Goal: Task Accomplishment & Management: Manage account settings

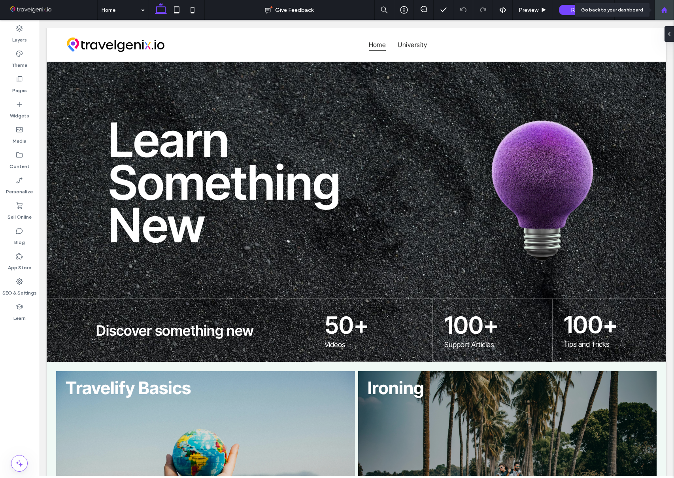
click at [663, 9] on use at bounding box center [664, 10] width 6 height 6
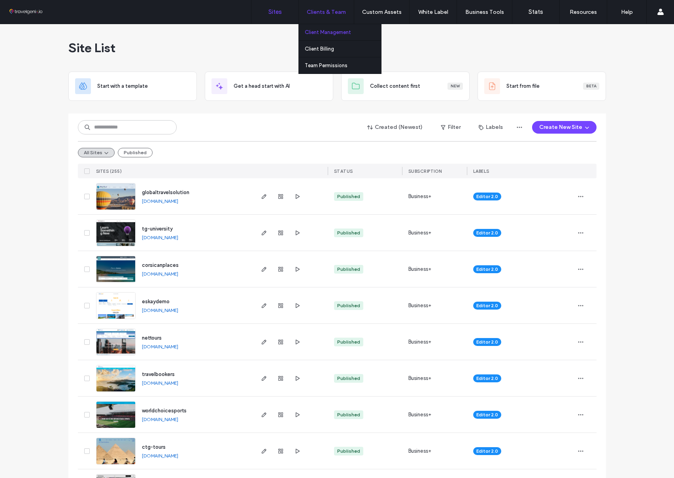
click at [327, 29] on label "Client Management" at bounding box center [328, 32] width 46 height 6
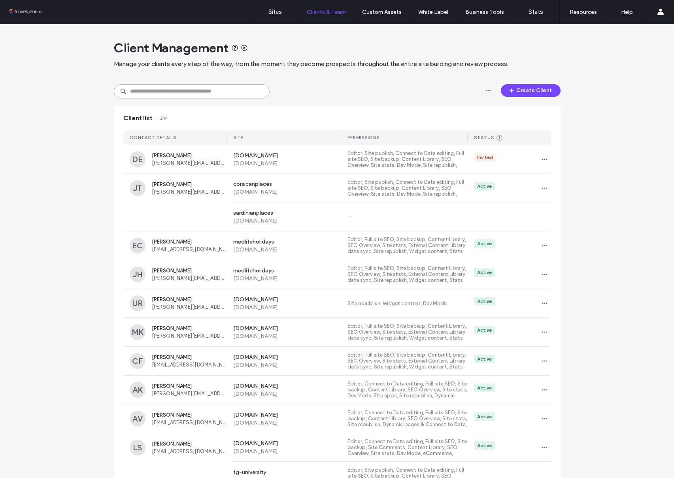
click at [236, 92] on input at bounding box center [192, 91] width 156 height 14
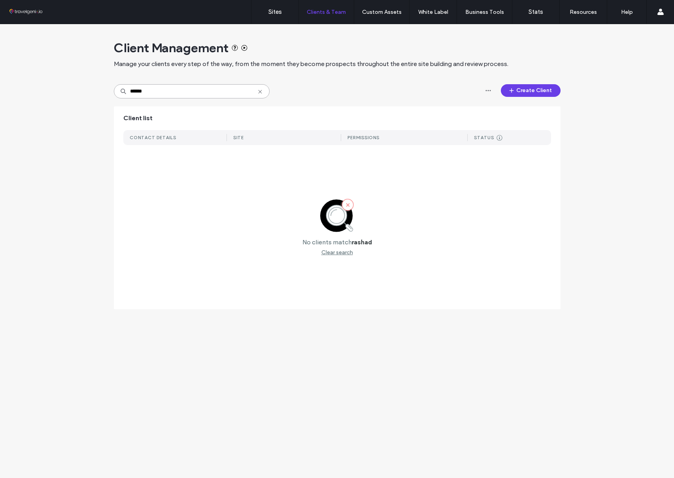
type input "******"
click at [541, 88] on button "Create Client" at bounding box center [531, 90] width 60 height 13
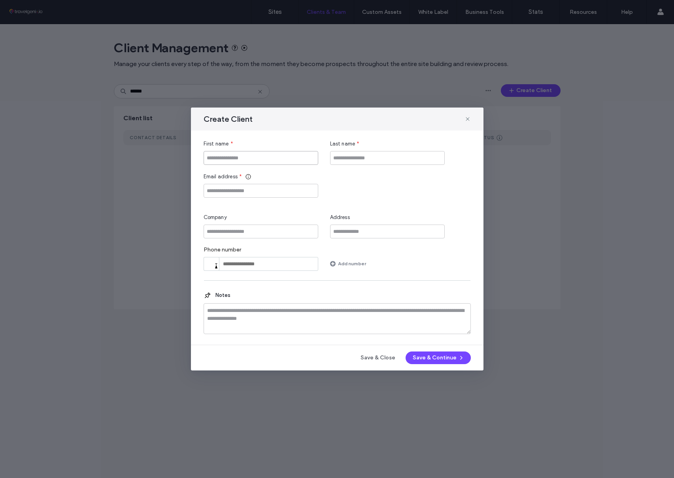
click at [237, 157] on input "First name" at bounding box center [261, 158] width 115 height 14
type input "******"
type input "***"
paste input "**********"
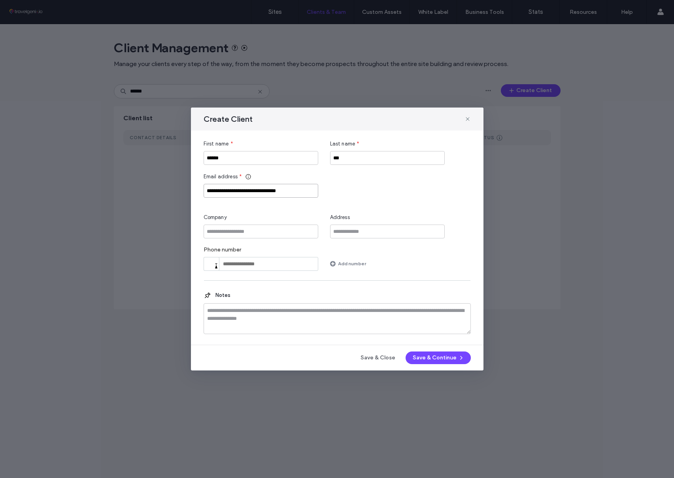
type input "**********"
click at [397, 194] on div "**********" at bounding box center [337, 185] width 267 height 25
click at [442, 356] on button "Save & Continue" at bounding box center [438, 358] width 65 height 13
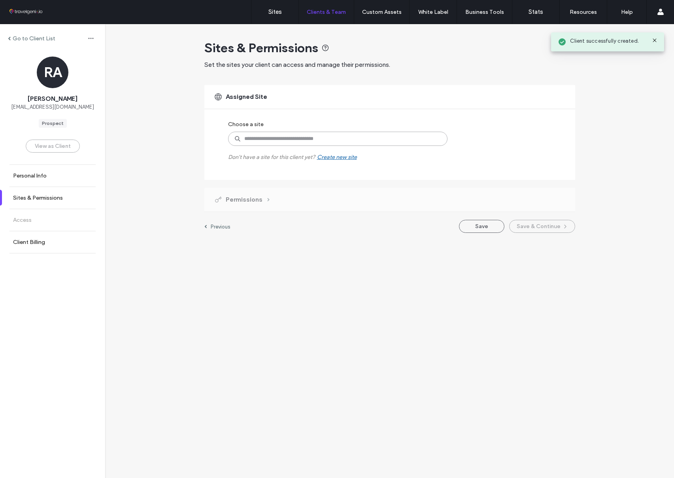
click at [287, 141] on input at bounding box center [337, 139] width 219 height 14
type input "***"
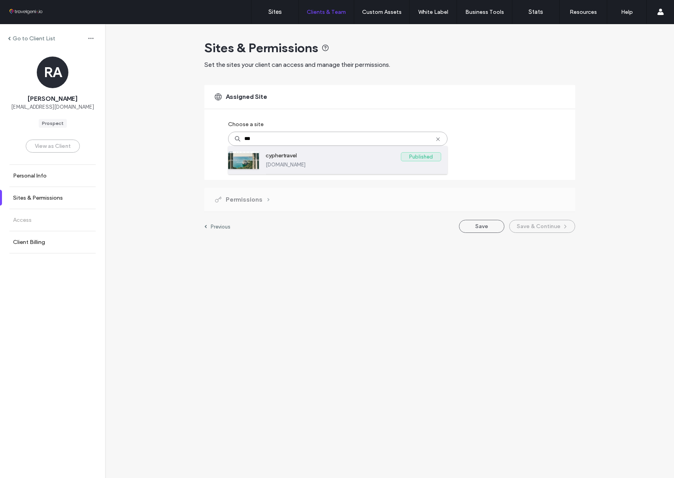
click at [295, 162] on label "cyphertravel.multiscreensite.com" at bounding box center [354, 165] width 176 height 6
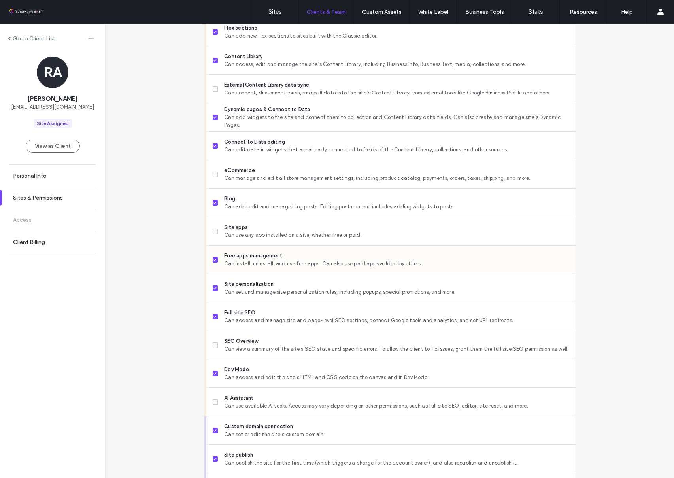
scroll to position [392, 0]
click at [214, 230] on icon at bounding box center [215, 230] width 3 height 2
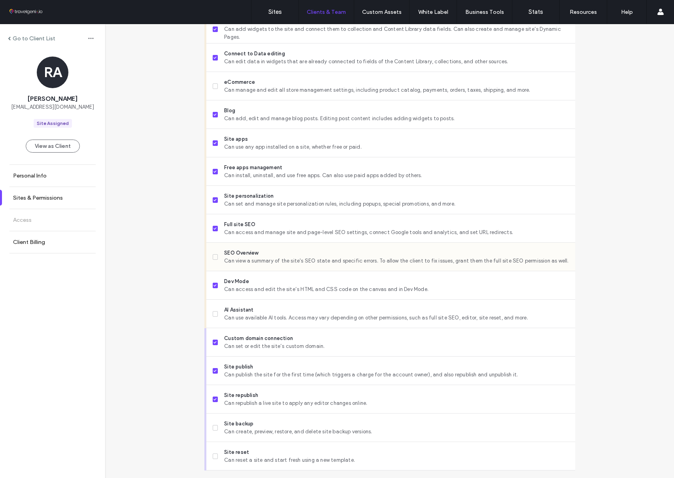
scroll to position [501, 0]
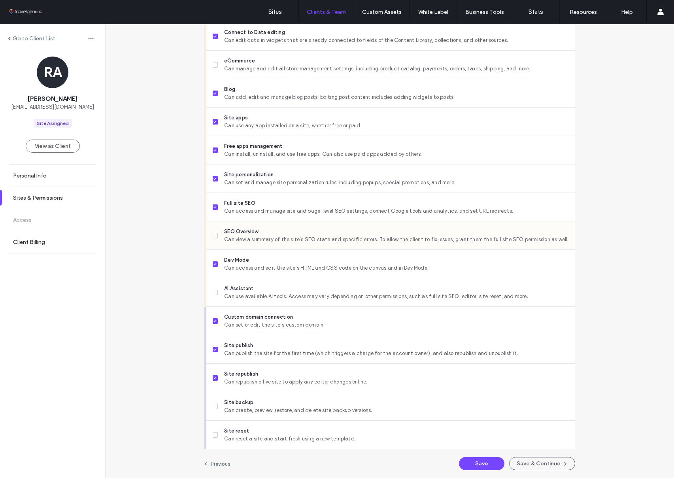
click at [214, 234] on icon at bounding box center [215, 235] width 3 height 2
click at [213, 293] on span at bounding box center [216, 293] width 6 height 6
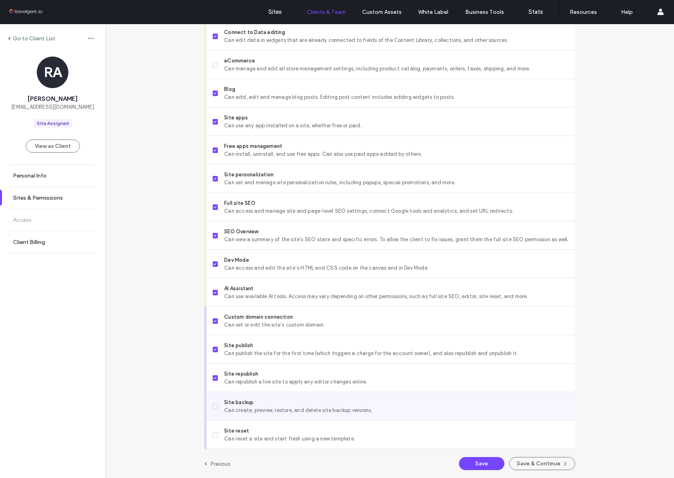
click at [214, 406] on span at bounding box center [216, 407] width 6 height 6
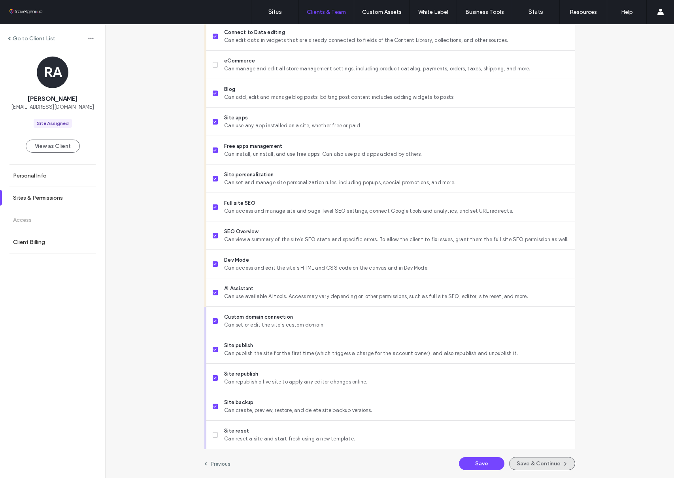
click at [535, 460] on button "Save & Continue" at bounding box center [542, 463] width 66 height 13
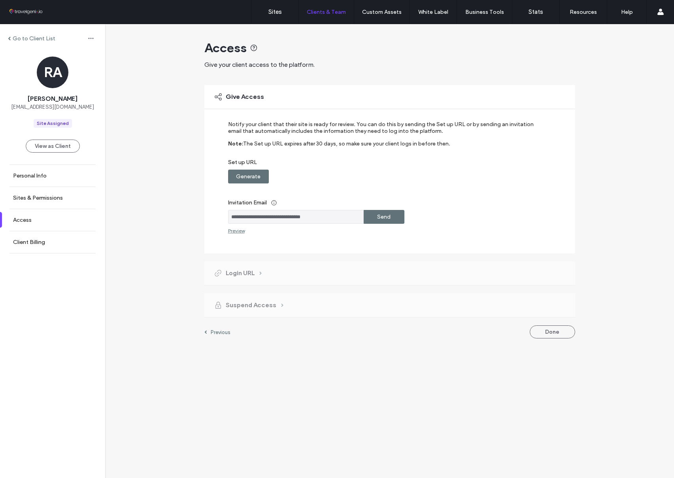
click at [250, 175] on label "Generate" at bounding box center [248, 176] width 25 height 15
click at [387, 215] on label "Send" at bounding box center [383, 217] width 13 height 15
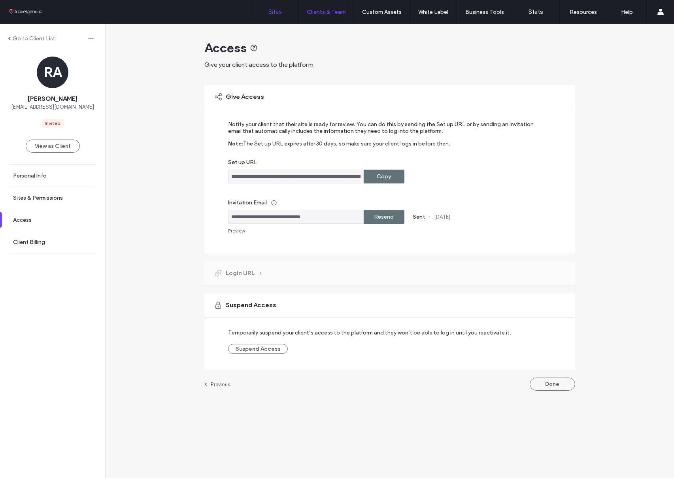
click at [276, 14] on label "Sites" at bounding box center [274, 11] width 13 height 7
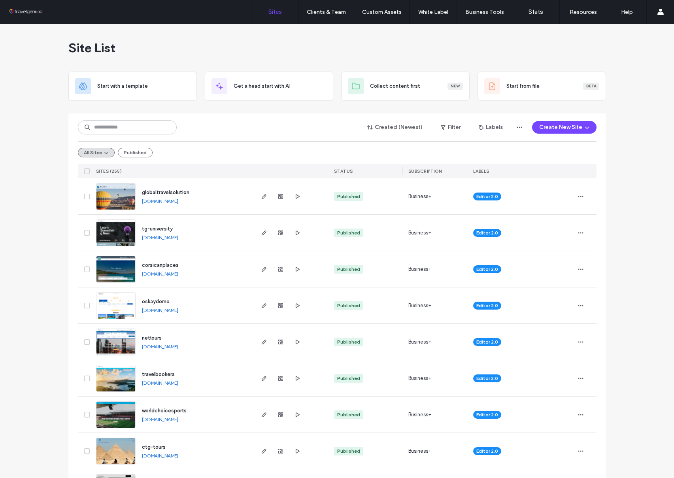
click at [130, 130] on input at bounding box center [127, 127] width 99 height 14
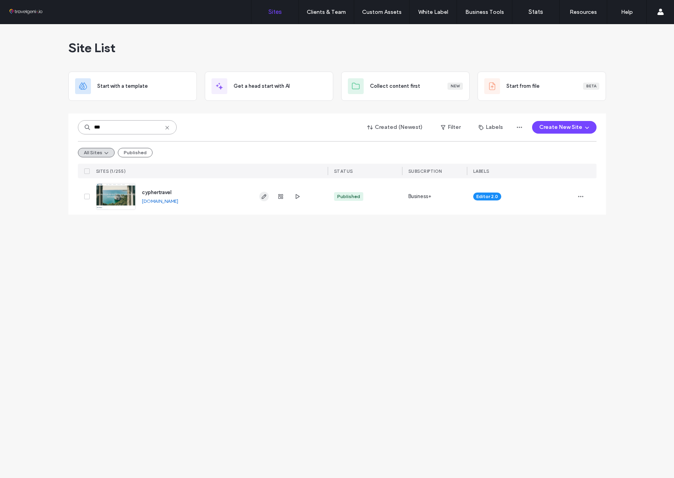
type input "***"
click at [262, 196] on icon "button" at bounding box center [264, 196] width 6 height 6
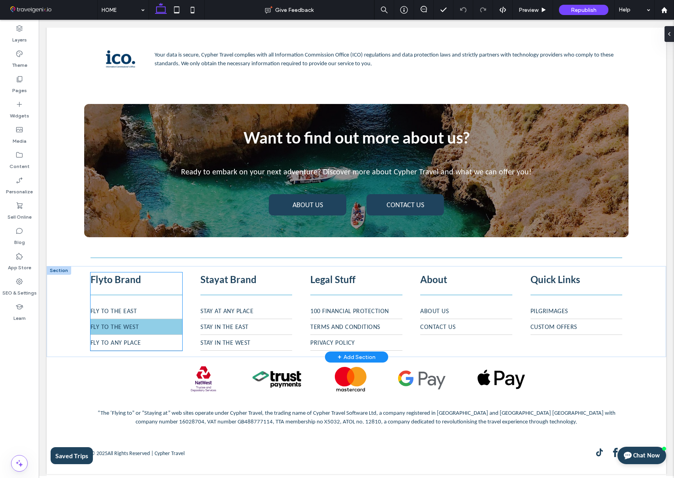
click at [134, 325] on span "Fly To The West" at bounding box center [115, 327] width 48 height 8
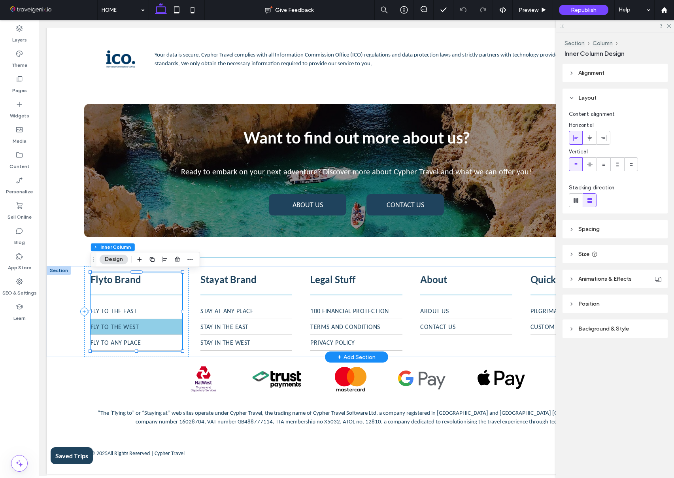
click at [134, 325] on span "Fly To The West" at bounding box center [115, 327] width 48 height 8
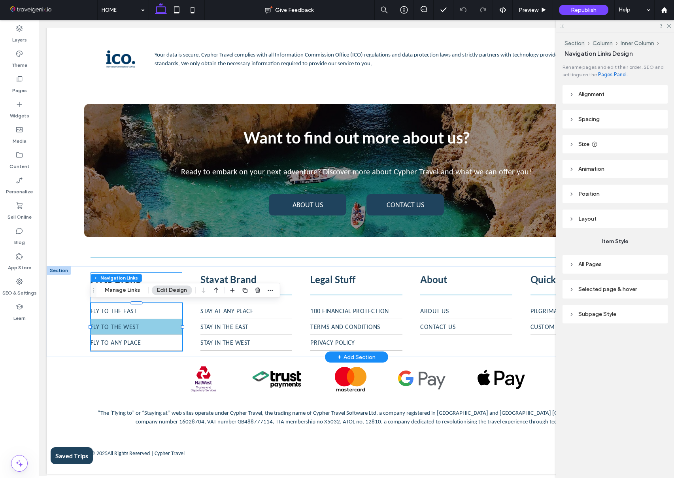
type input "*"
type input "***"
type input "****"
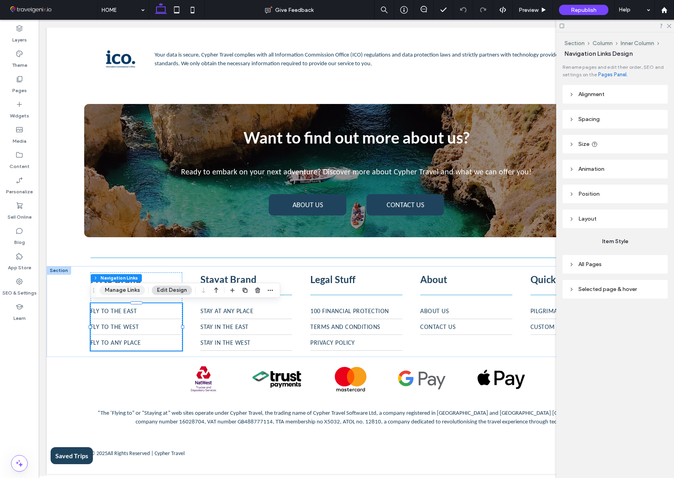
click at [123, 289] on button "Manage Links" at bounding box center [122, 289] width 45 height 9
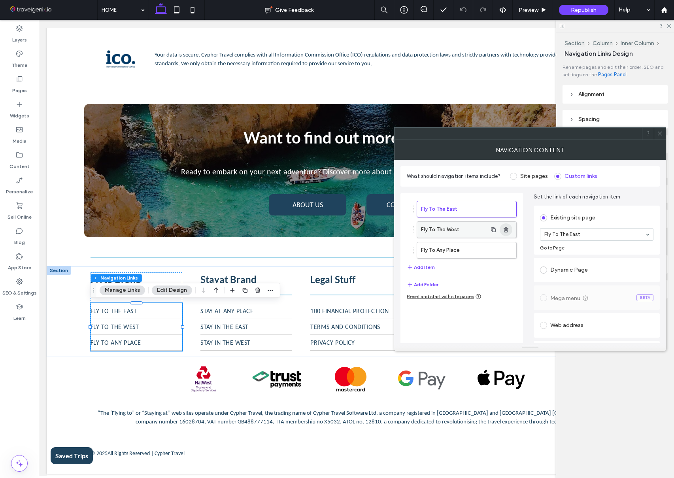
click at [507, 229] on icon "button" at bounding box center [506, 230] width 6 height 6
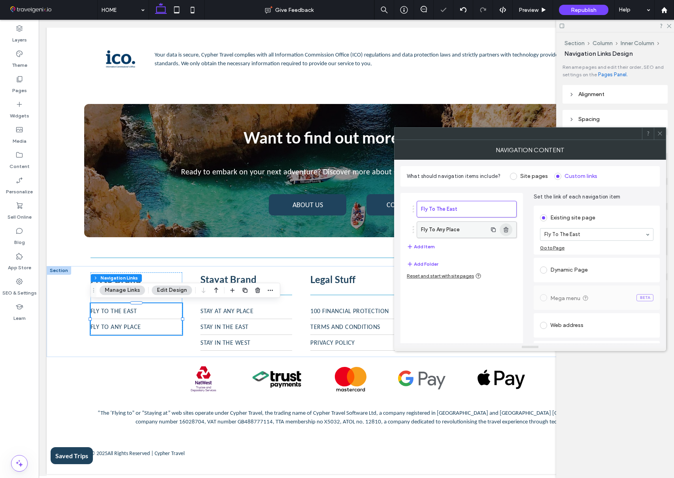
click at [508, 230] on use "button" at bounding box center [506, 229] width 5 height 5
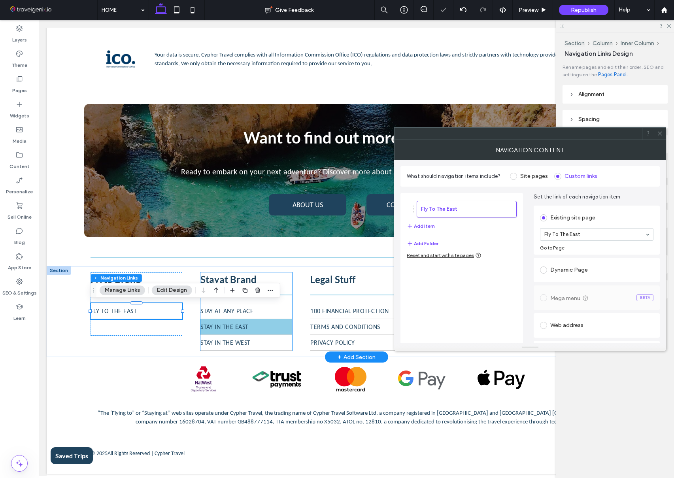
click at [245, 322] on link "Stay in the East" at bounding box center [246, 326] width 92 height 15
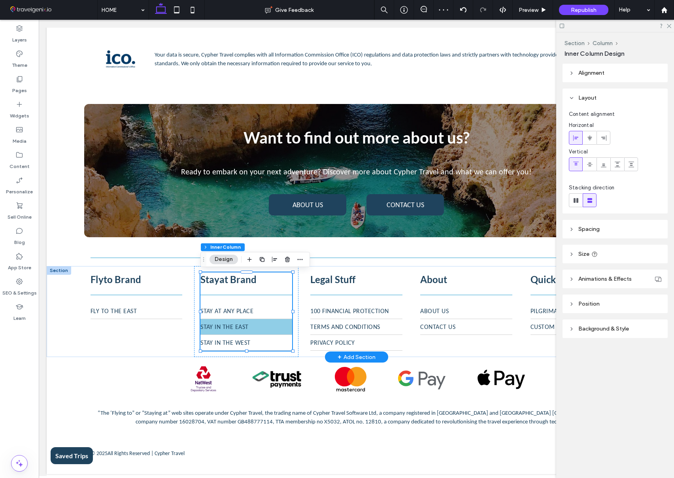
click at [245, 322] on link "Stay in the East" at bounding box center [246, 326] width 92 height 15
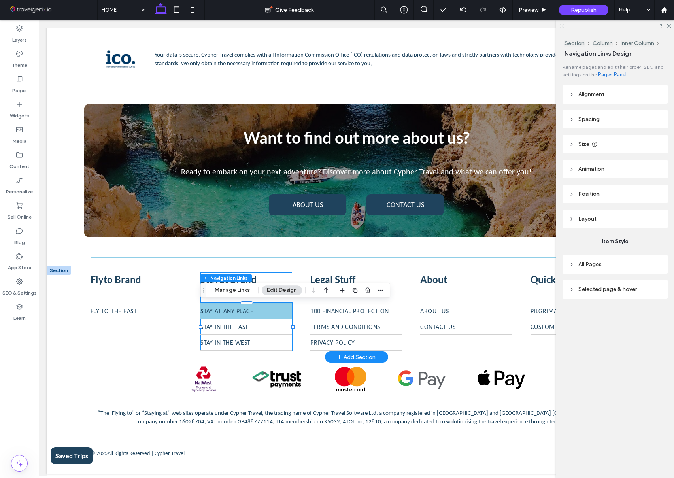
click at [248, 310] on span "Stay at Any Place" at bounding box center [226, 311] width 53 height 8
click at [241, 287] on button "Manage Links" at bounding box center [232, 289] width 45 height 9
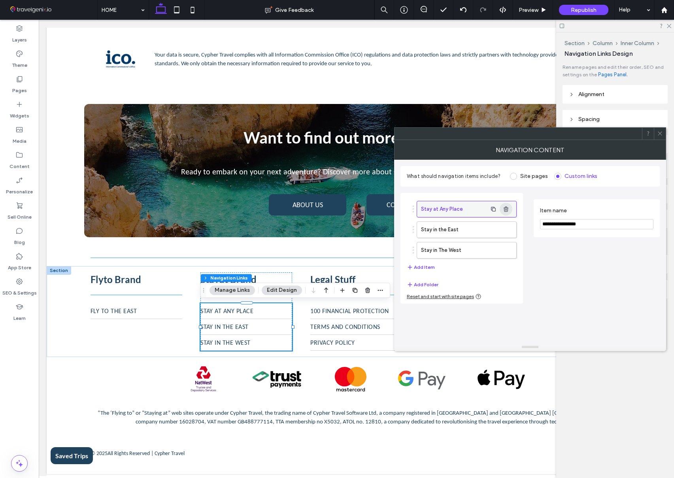
click at [507, 208] on use "button" at bounding box center [506, 208] width 5 height 5
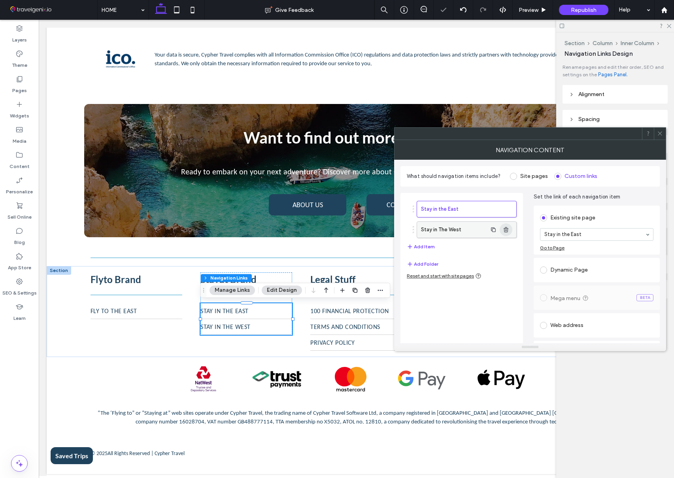
click at [507, 230] on icon "button" at bounding box center [506, 230] width 6 height 6
click at [660, 135] on icon at bounding box center [660, 133] width 6 height 6
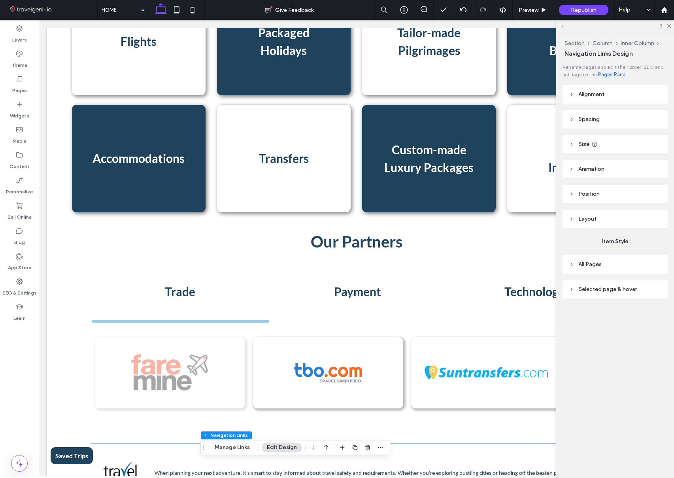
scroll to position [793, 0]
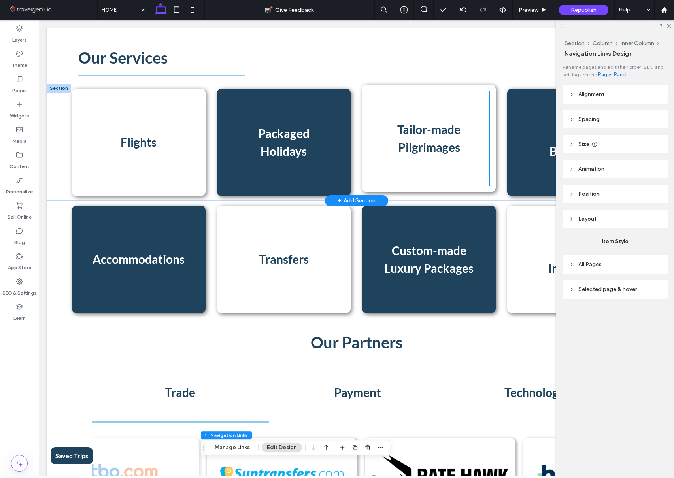
click at [449, 142] on span "﻿ Pilgrimages" at bounding box center [429, 147] width 62 height 14
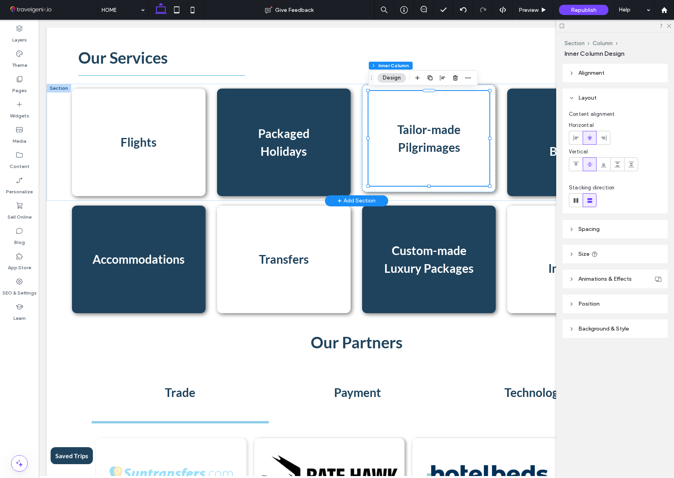
click at [404, 116] on div "Tailor-made ﻿ Pilgrimages" at bounding box center [429, 138] width 121 height 95
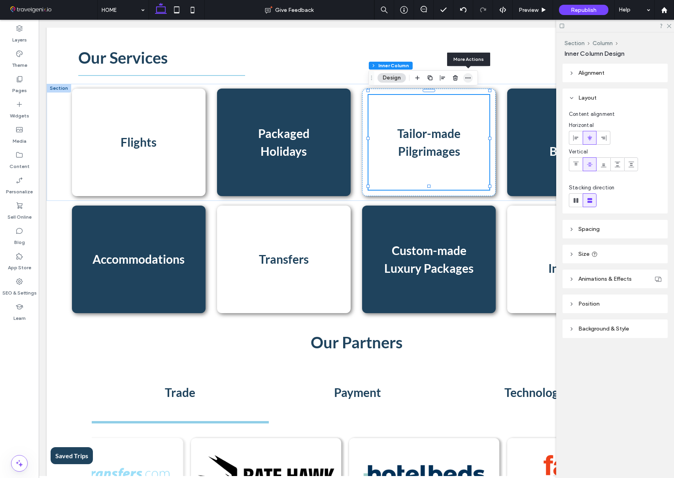
click at [469, 77] on icon "button" at bounding box center [468, 78] width 6 height 6
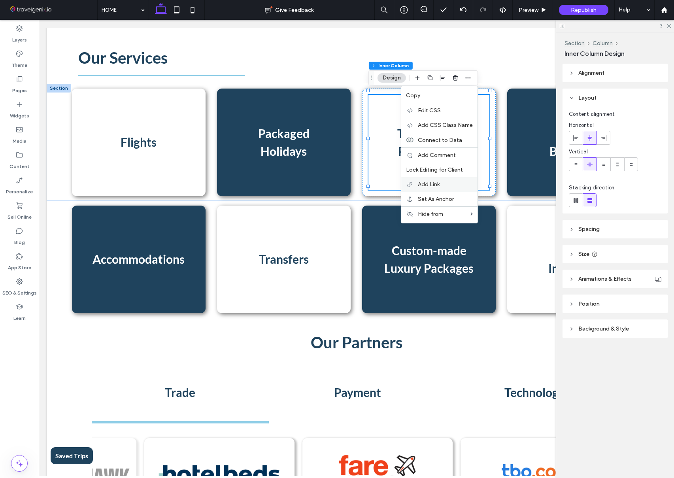
click at [444, 183] on label "Add Link" at bounding box center [445, 184] width 55 height 7
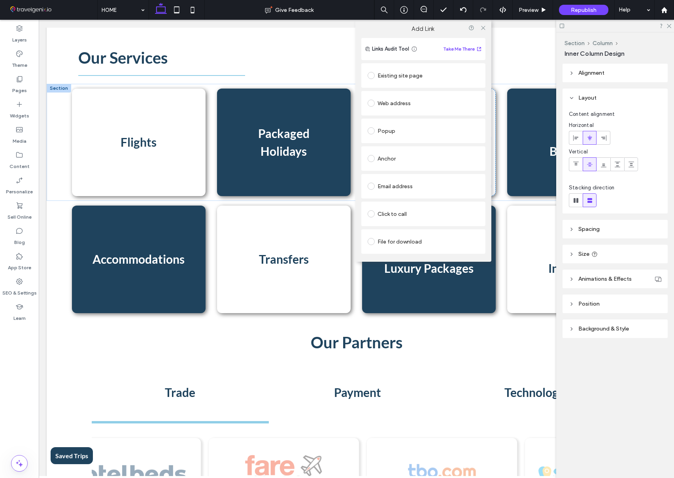
click at [410, 78] on div "Existing site page" at bounding box center [423, 75] width 112 height 13
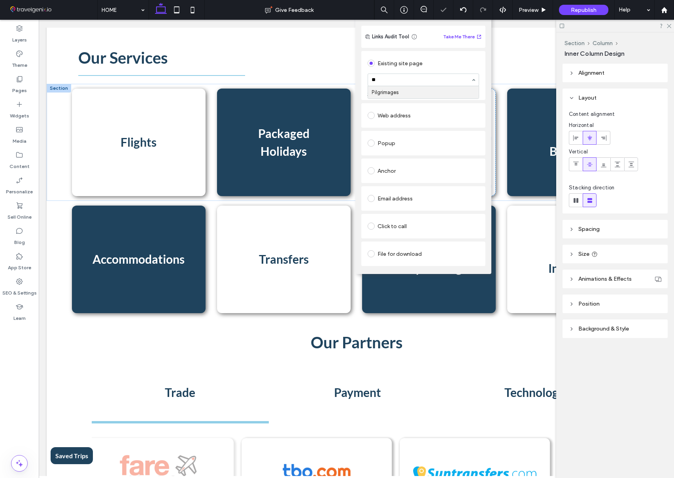
type input "***"
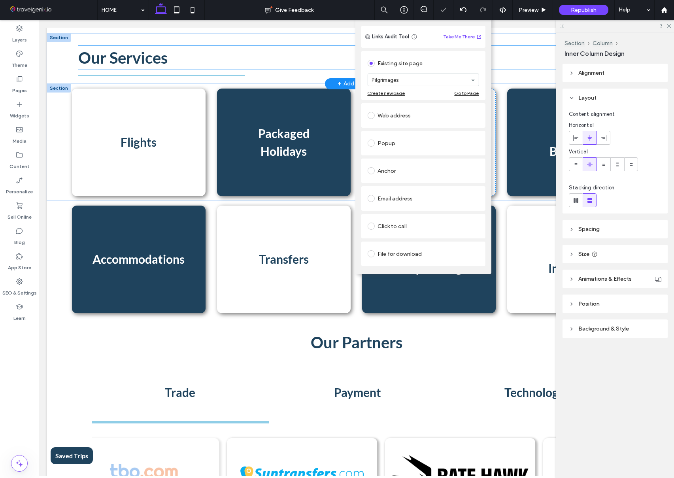
click at [502, 51] on h2 "Our Services" at bounding box center [356, 58] width 557 height 24
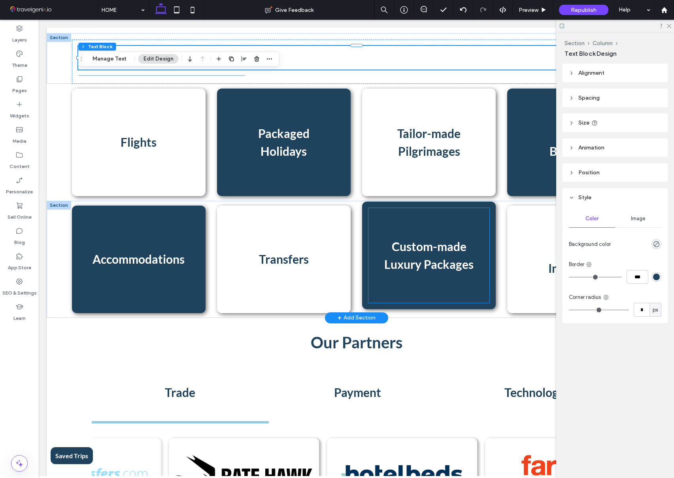
click at [444, 224] on div "Custom-made Luxury Packages" at bounding box center [429, 255] width 121 height 95
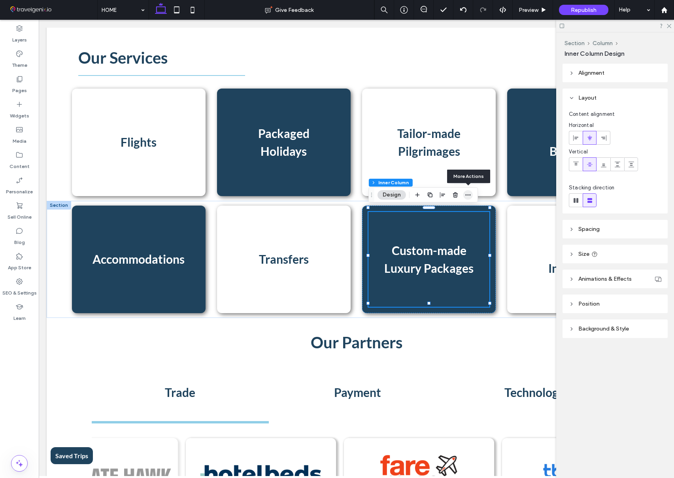
click at [469, 193] on icon "button" at bounding box center [468, 195] width 6 height 6
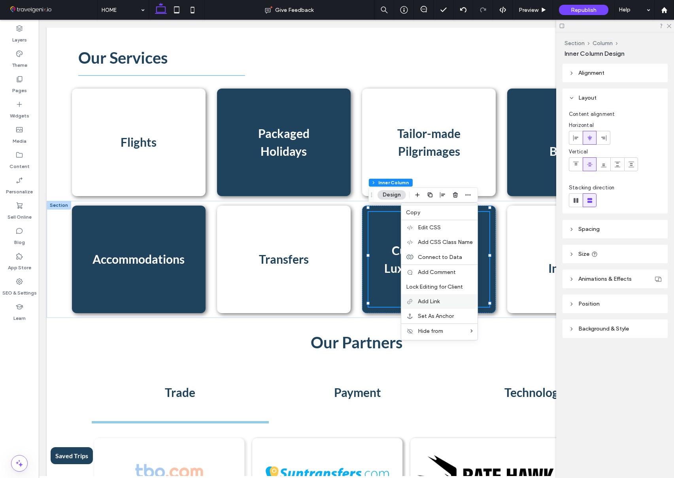
click at [444, 302] on label "Add Link" at bounding box center [445, 301] width 55 height 7
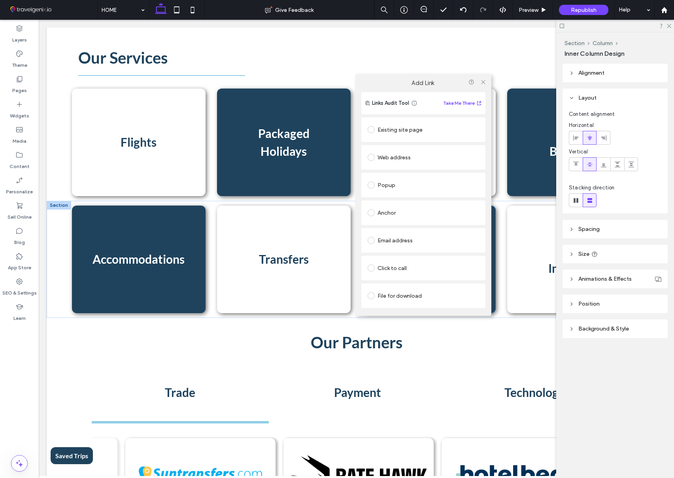
click at [404, 129] on div "Existing site page" at bounding box center [423, 129] width 112 height 13
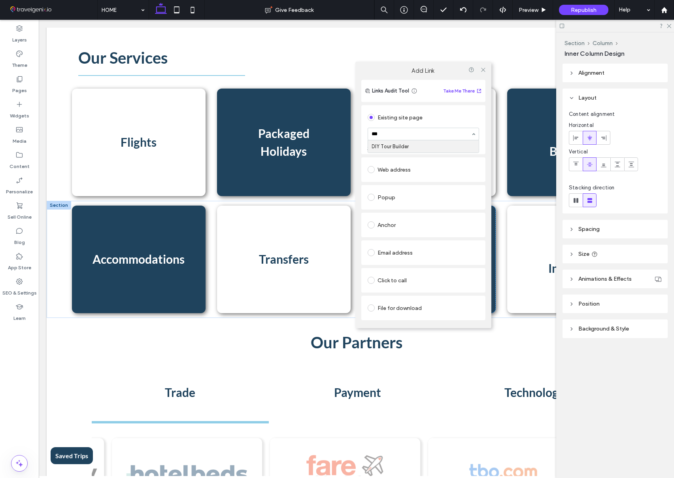
type input "****"
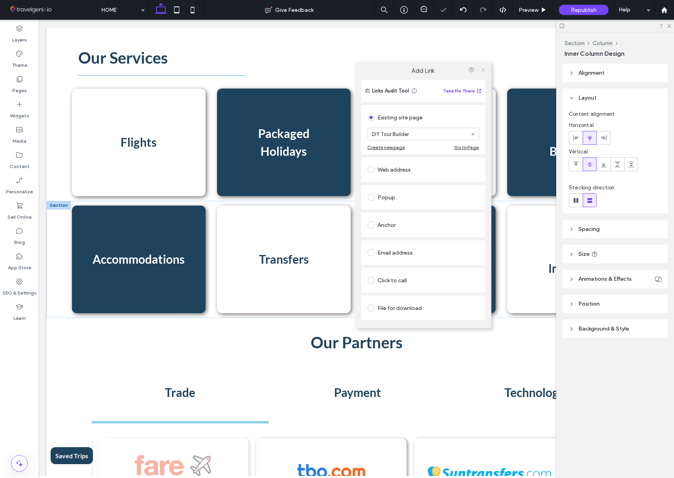
click at [484, 68] on icon at bounding box center [483, 69] width 6 height 6
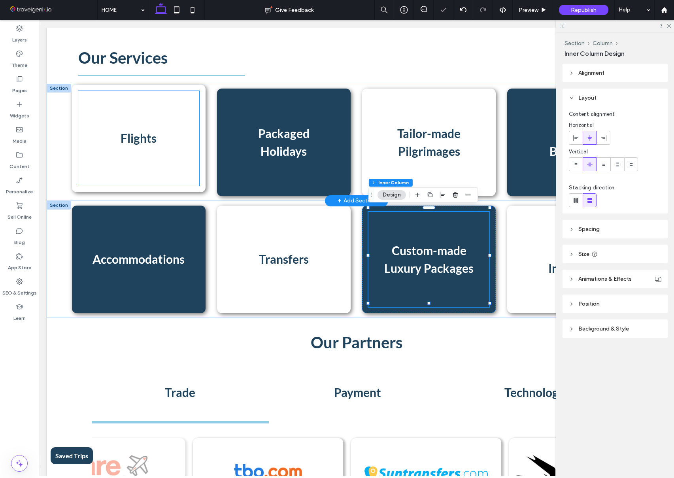
click at [180, 134] on h3 "Flights" at bounding box center [138, 138] width 121 height 18
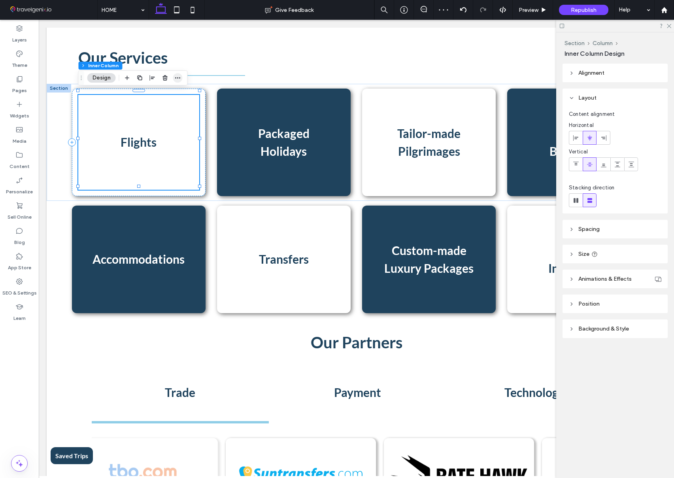
click at [180, 77] on icon "button" at bounding box center [178, 78] width 6 height 6
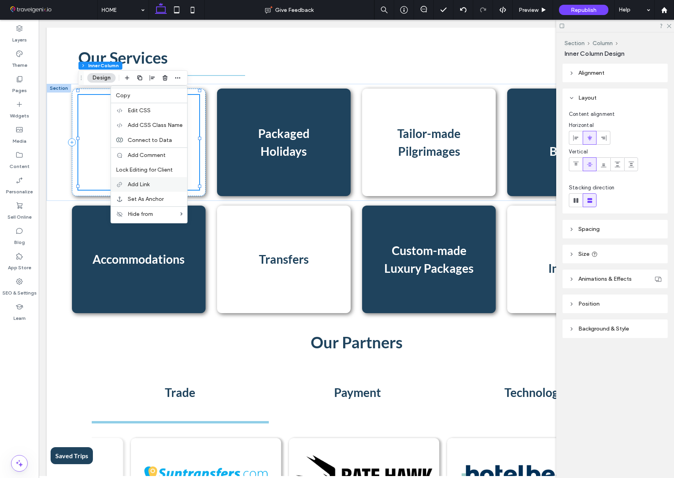
click at [151, 179] on div "Add Link" at bounding box center [149, 184] width 76 height 15
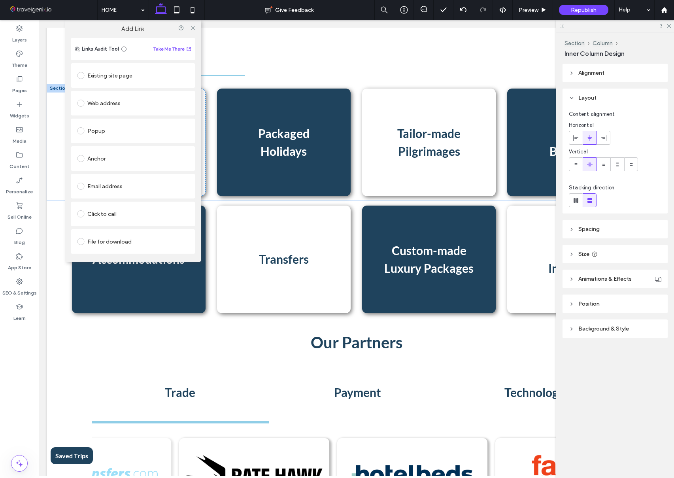
click at [123, 74] on div "Existing site page" at bounding box center [133, 75] width 112 height 13
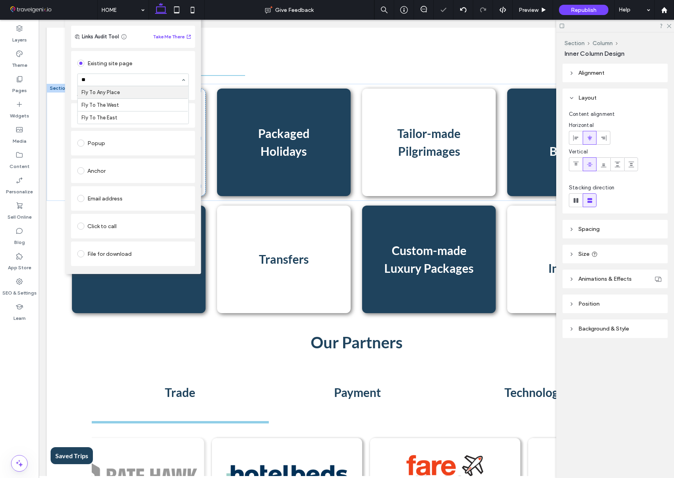
type input "***"
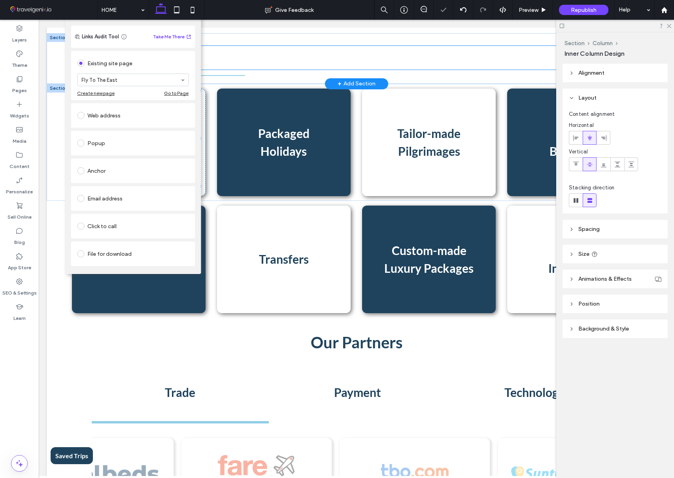
click at [223, 47] on h2 "Our Services" at bounding box center [356, 58] width 557 height 24
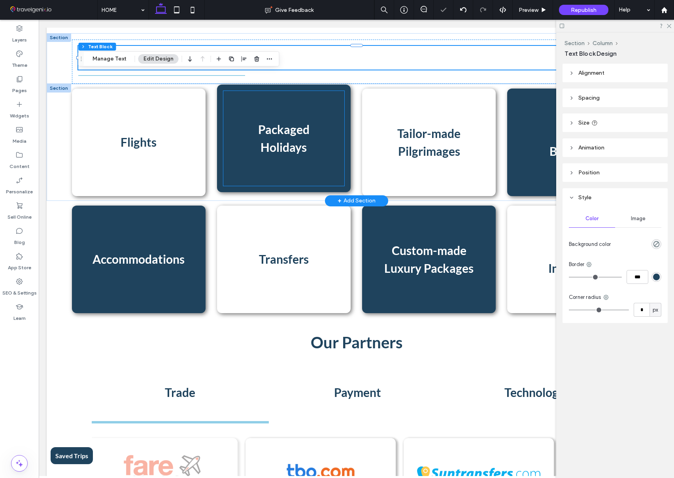
click at [278, 106] on div "Packaged Holidays" at bounding box center [283, 138] width 121 height 95
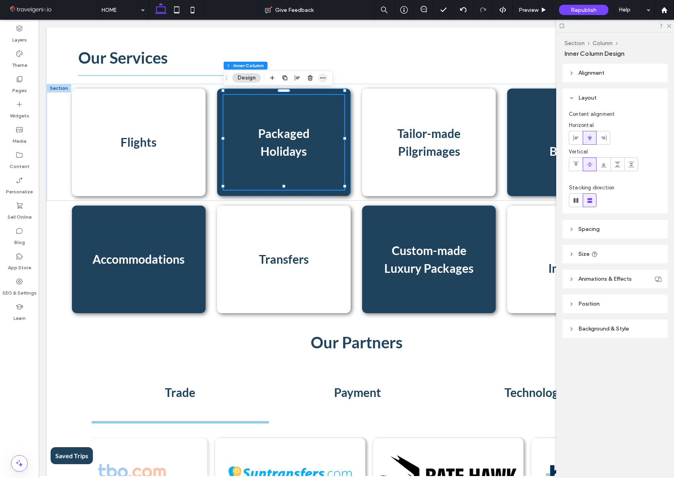
click at [319, 76] on span "button" at bounding box center [322, 77] width 9 height 9
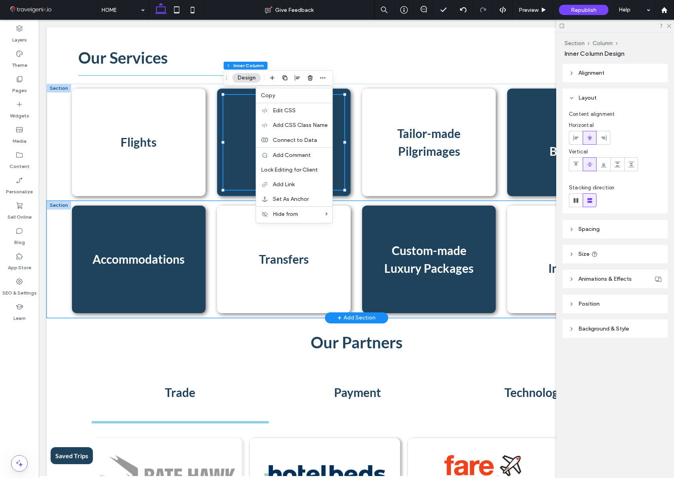
click at [61, 213] on div "Accommodations ﻿ Transfers ﻿ Custom-made Luxury Packages Travel ﻿ Insurance" at bounding box center [357, 259] width 620 height 117
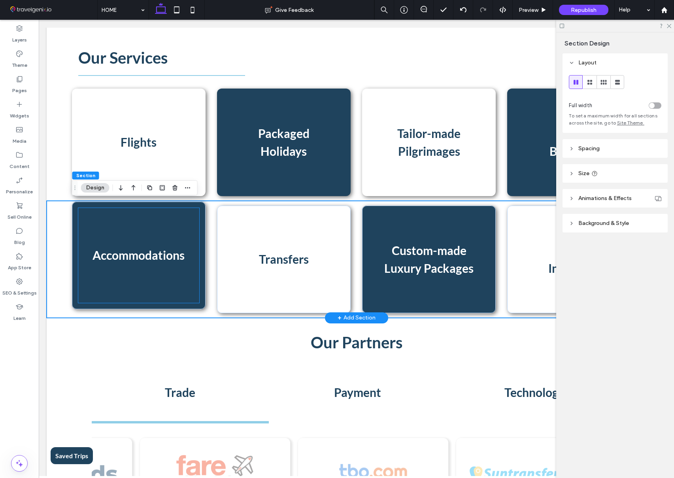
click at [181, 223] on div "Accommodations ﻿" at bounding box center [138, 255] width 121 height 95
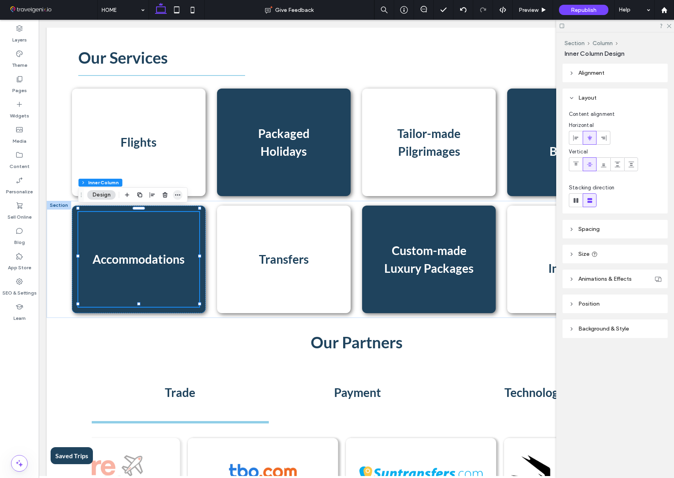
click at [180, 194] on icon "button" at bounding box center [178, 195] width 6 height 6
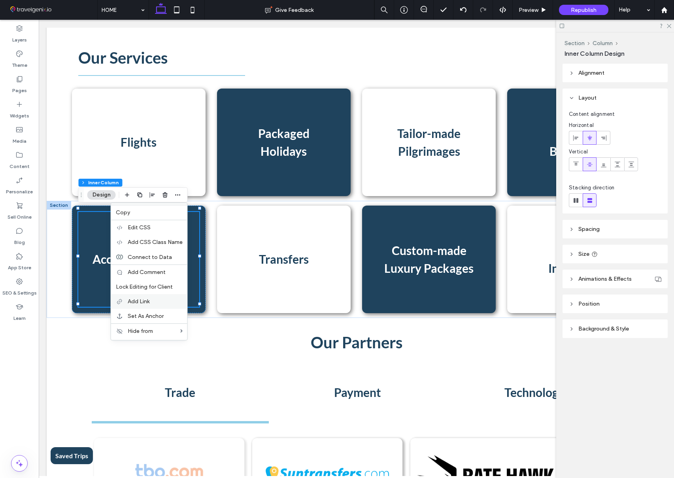
click at [165, 299] on label "Add Link" at bounding box center [155, 301] width 55 height 7
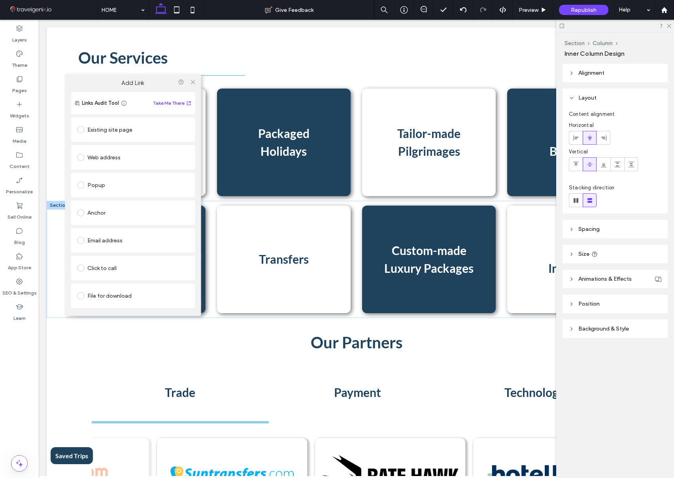
click at [116, 130] on div "Existing site page" at bounding box center [133, 129] width 112 height 13
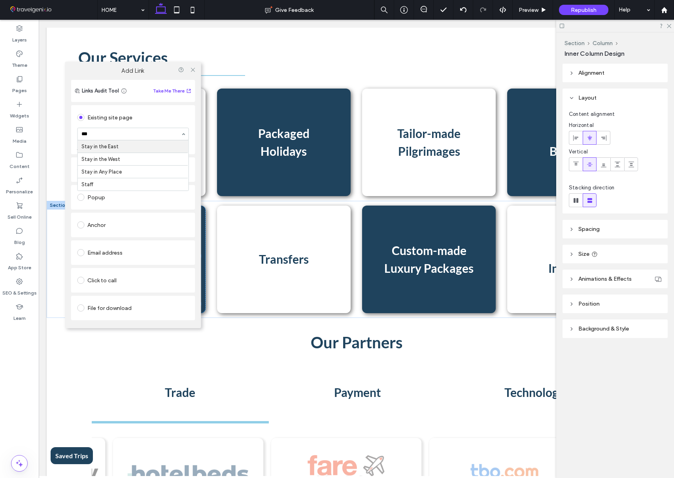
type input "****"
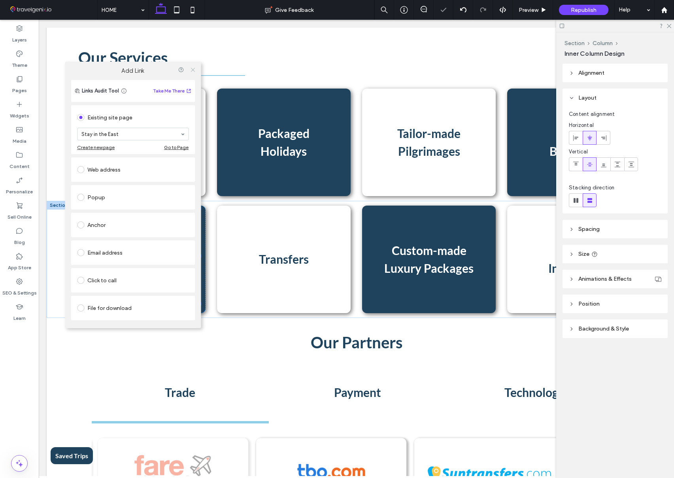
click at [193, 70] on use at bounding box center [193, 70] width 4 height 4
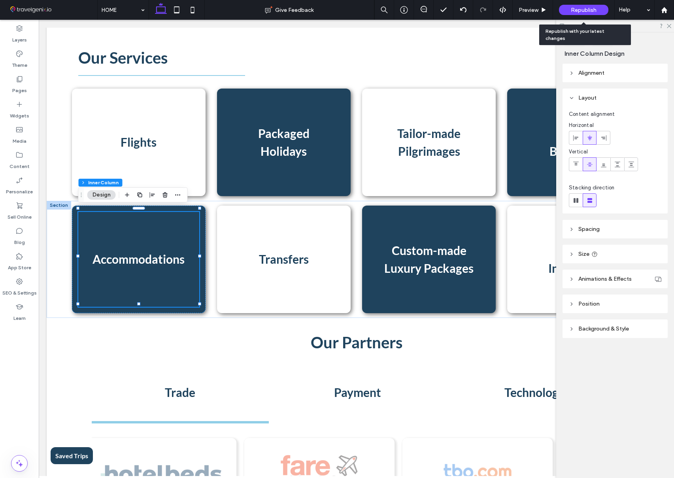
click at [594, 11] on span "Republish" at bounding box center [584, 10] width 26 height 7
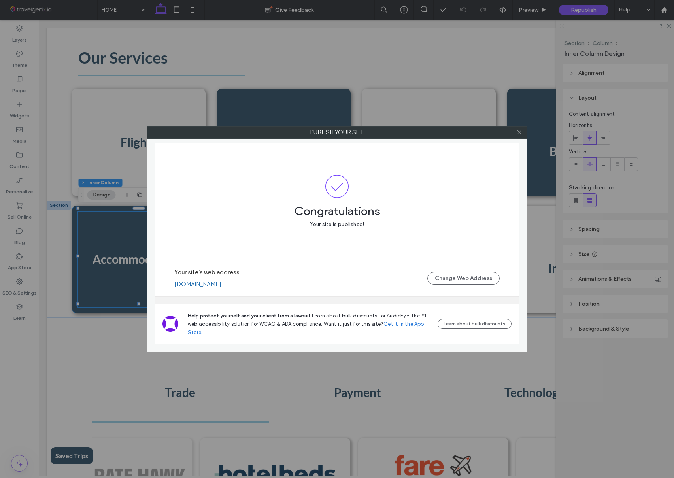
click at [519, 133] on icon at bounding box center [519, 132] width 6 height 6
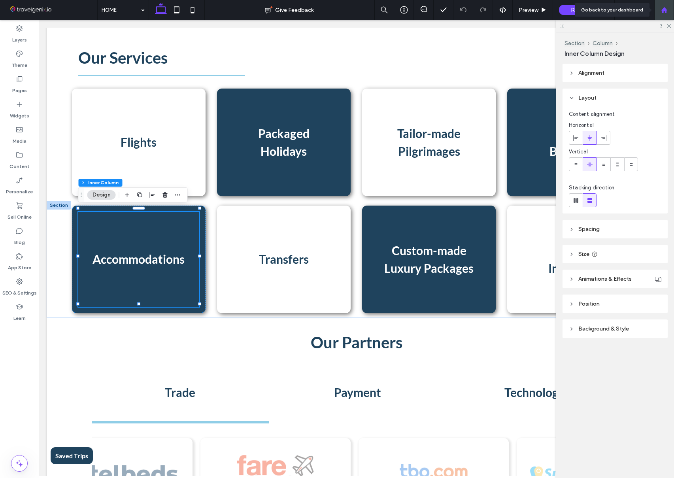
click at [659, 9] on div at bounding box center [664, 10] width 19 height 7
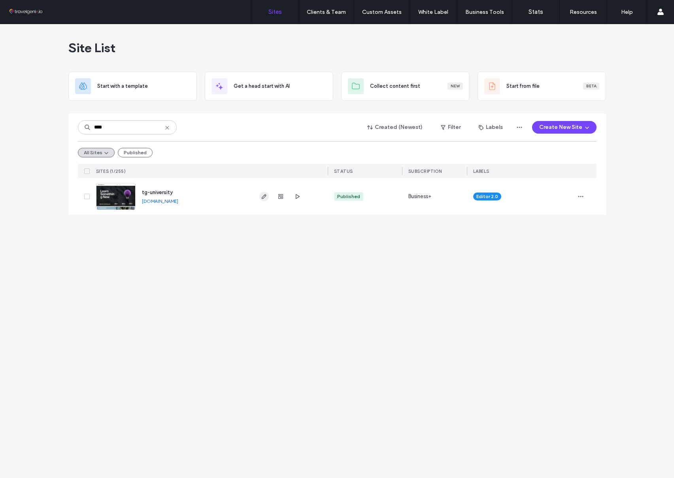
type input "****"
click at [263, 197] on icon "button" at bounding box center [264, 196] width 6 height 6
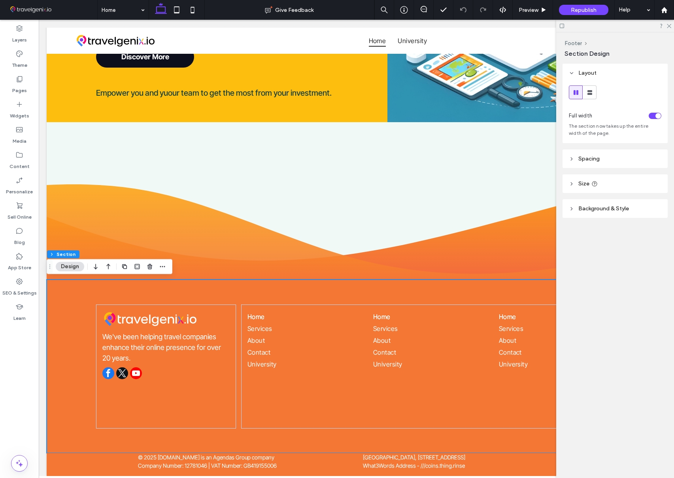
click at [609, 209] on span "Background & Style" at bounding box center [603, 208] width 51 height 7
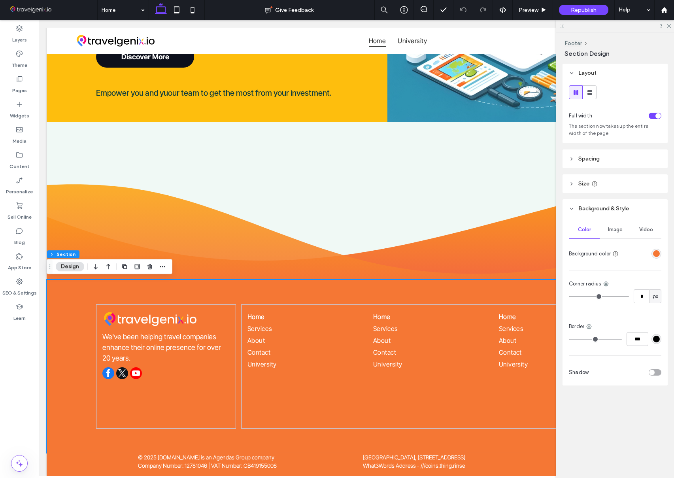
click at [621, 229] on span "Image" at bounding box center [615, 230] width 15 height 6
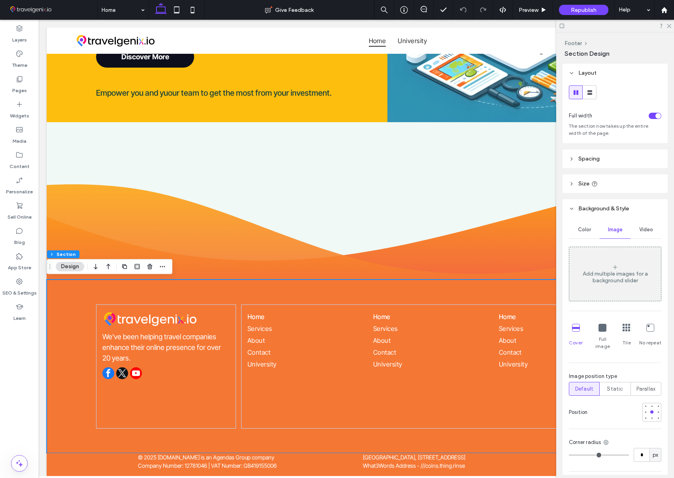
click at [615, 271] on div "Add multiple images for a background slider" at bounding box center [615, 276] width 92 height 13
click at [609, 268] on div "Add multiple images for a background slider" at bounding box center [615, 274] width 92 height 52
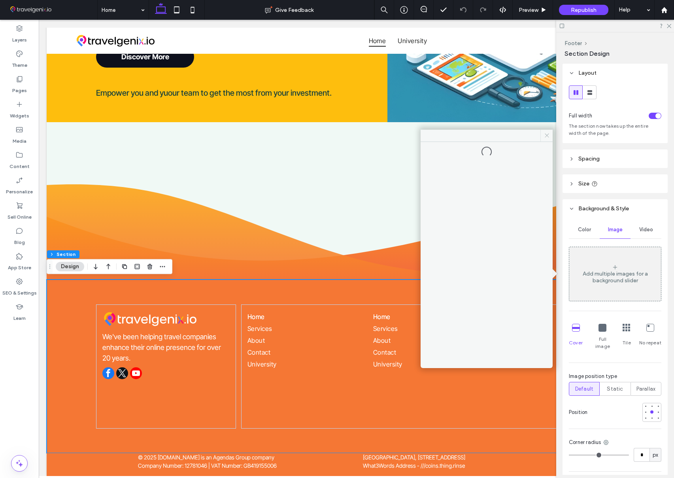
click at [546, 136] on use at bounding box center [547, 136] width 4 height 4
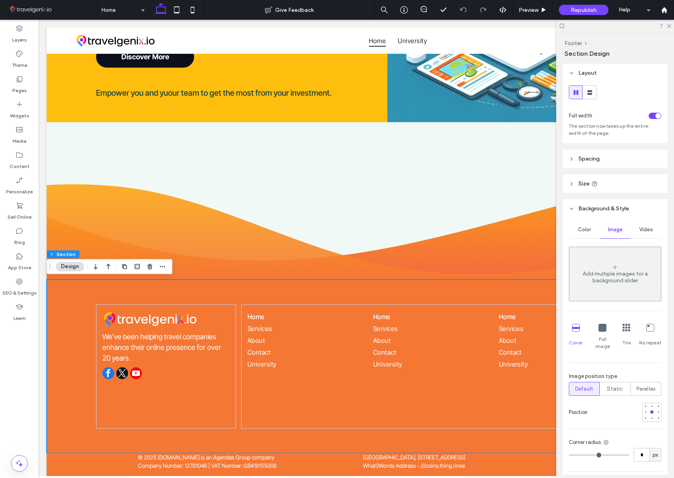
click at [606, 265] on div "Add multiple images for a background slider" at bounding box center [615, 274] width 92 height 52
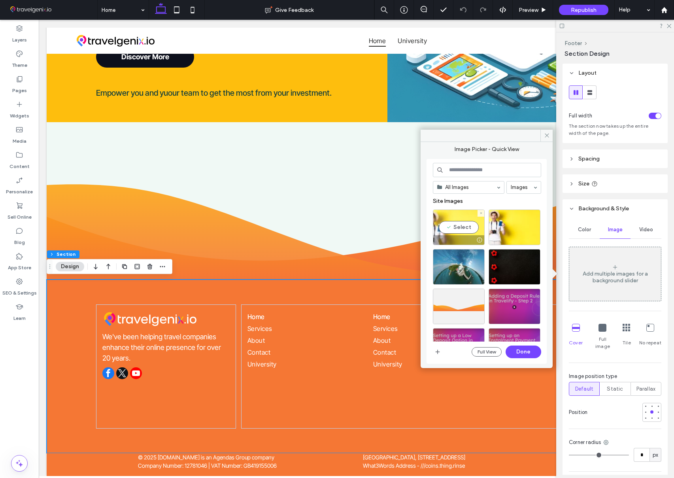
click at [462, 227] on div "Select" at bounding box center [459, 228] width 52 height 36
click at [463, 308] on div "Select" at bounding box center [459, 307] width 52 height 36
click at [462, 229] on div at bounding box center [459, 228] width 52 height 36
click at [525, 350] on button "Done" at bounding box center [524, 352] width 36 height 13
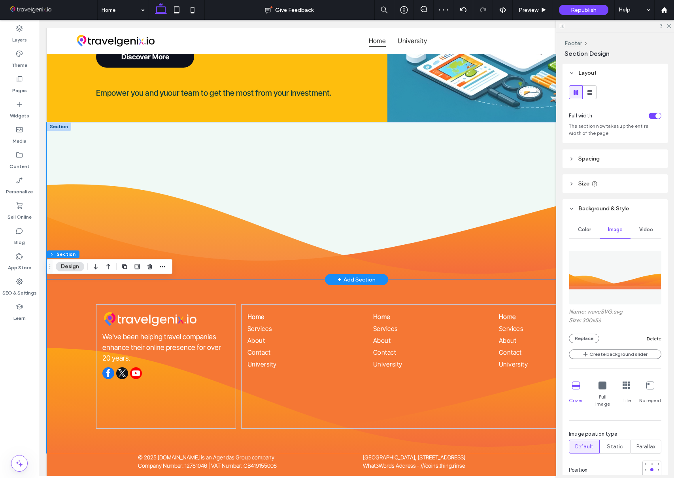
click at [241, 259] on div at bounding box center [356, 200] width 474 height 157
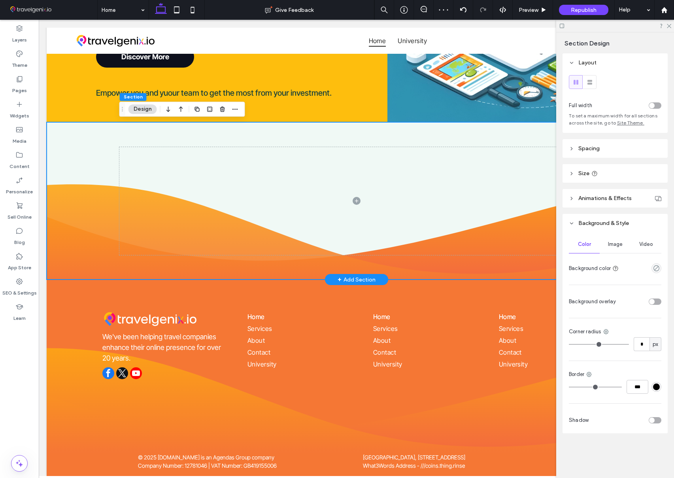
click at [97, 244] on div at bounding box center [357, 200] width 620 height 157
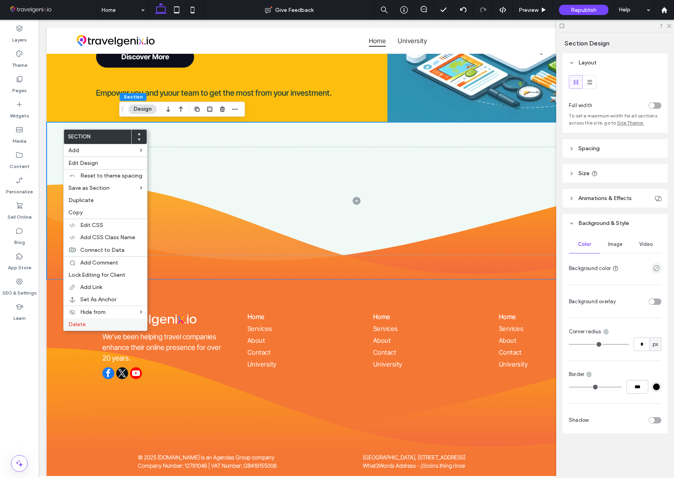
click at [93, 325] on label "Delete" at bounding box center [105, 324] width 74 height 7
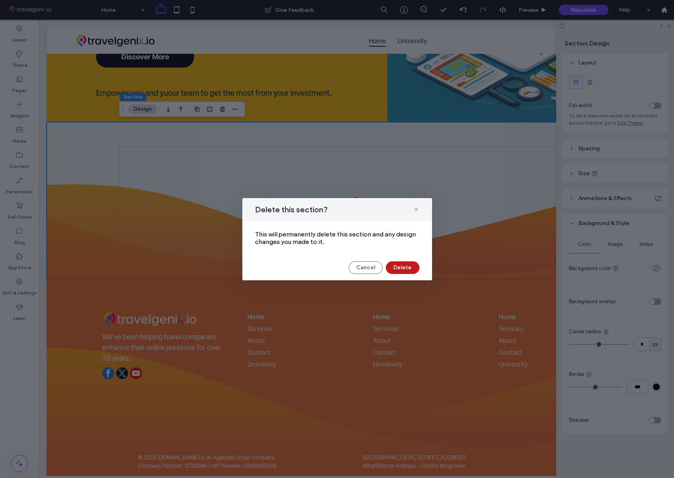
click at [412, 266] on button "Delete" at bounding box center [403, 267] width 34 height 13
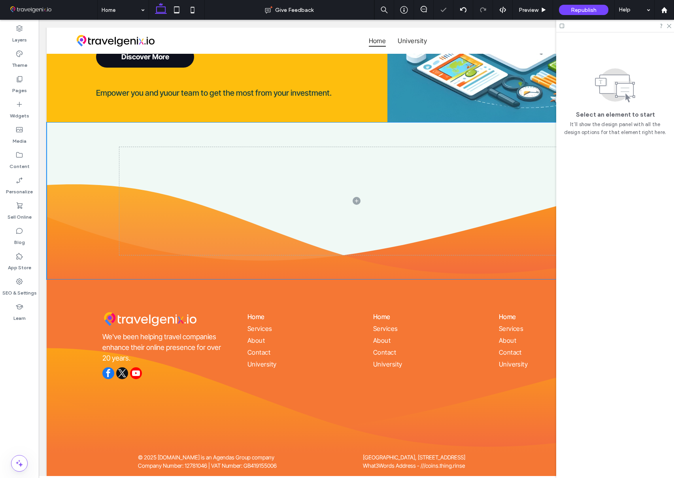
scroll to position [685, 0]
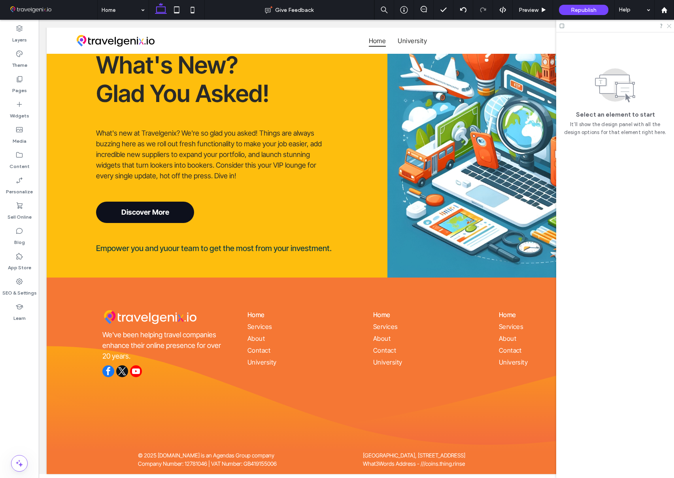
click at [669, 25] on icon at bounding box center [668, 25] width 5 height 5
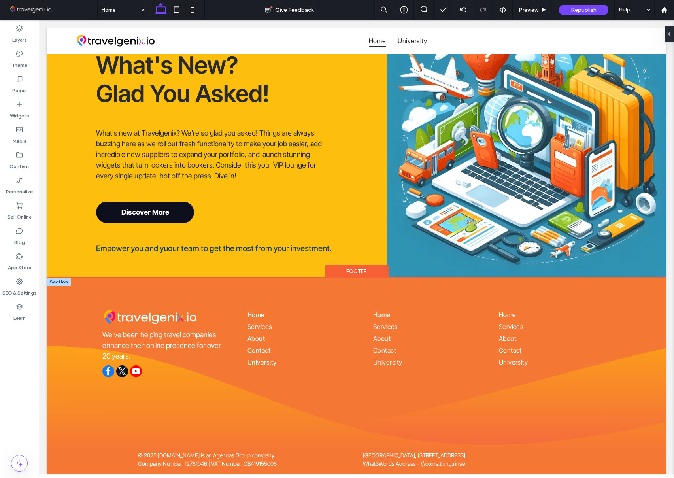
click at [56, 283] on div at bounding box center [59, 282] width 25 height 9
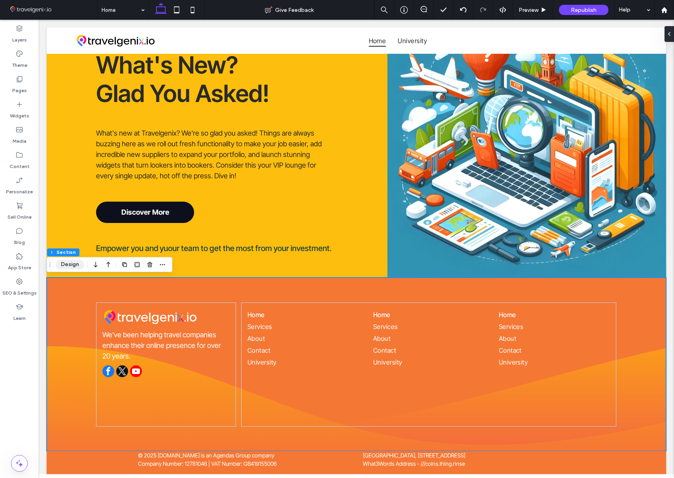
click at [73, 262] on button "Design" at bounding box center [70, 264] width 28 height 9
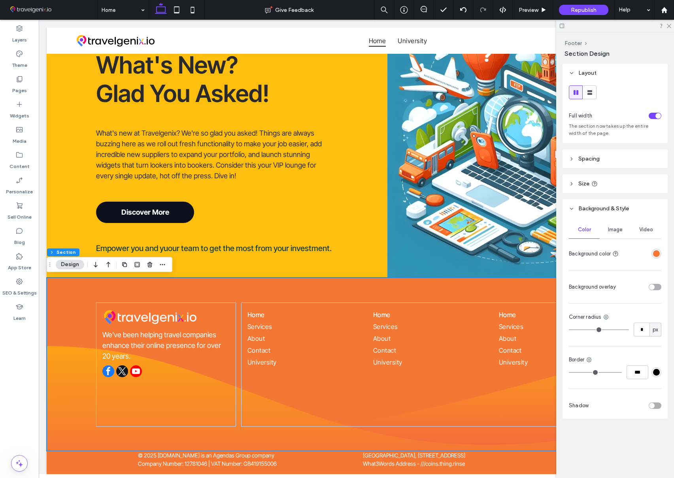
click at [614, 229] on span "Image" at bounding box center [615, 230] width 15 height 6
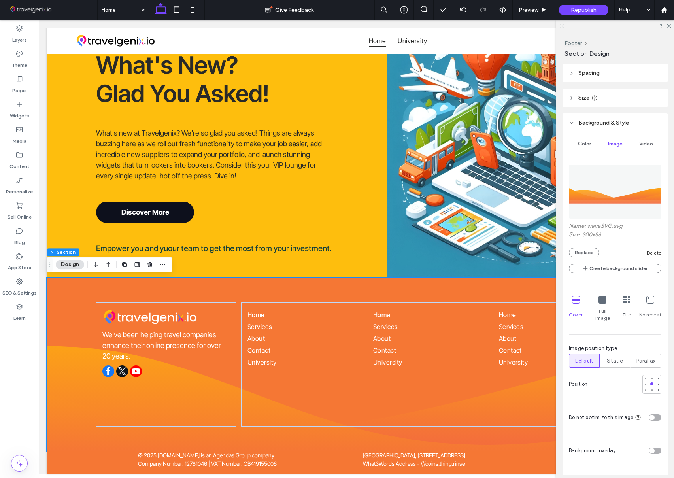
scroll to position [102, 0]
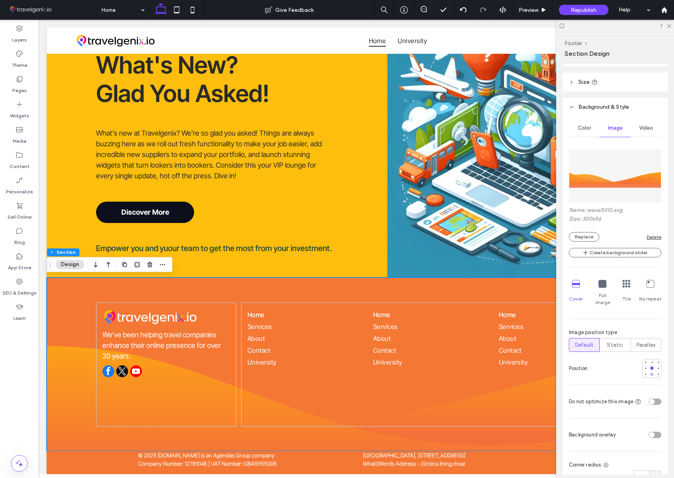
click at [652, 373] on div at bounding box center [651, 374] width 3 height 3
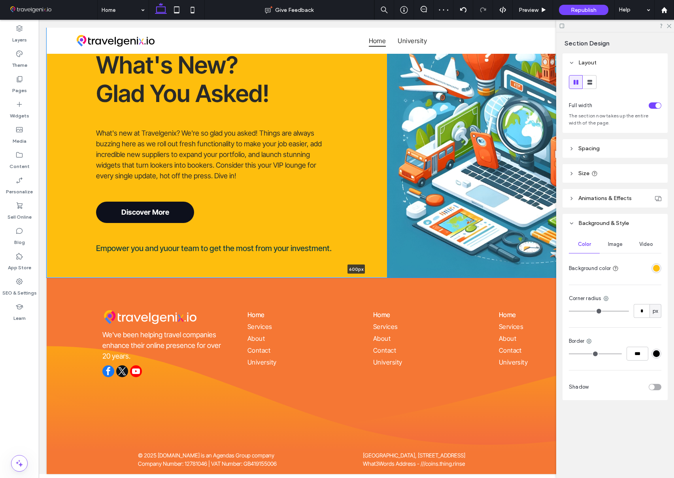
drag, startPoint x: 448, startPoint y: 279, endPoint x: 447, endPoint y: 239, distance: 39.5
click at [447, 239] on div "What's New? Glad You Asked! What's new at [GEOGRAPHIC_DATA]? We're so glad you …" at bounding box center [357, 139] width 620 height 277
type input "***"
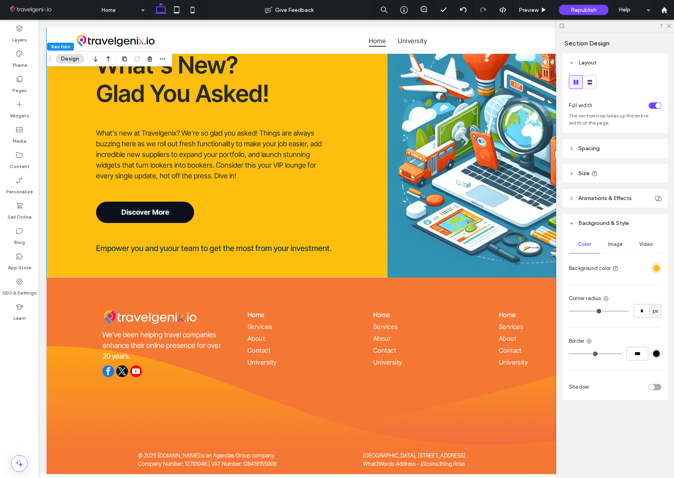
click at [579, 170] on span "Size" at bounding box center [583, 173] width 11 height 7
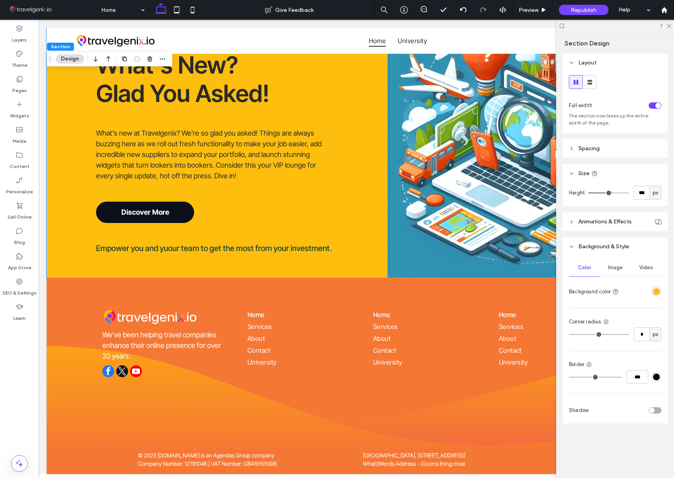
type input "***"
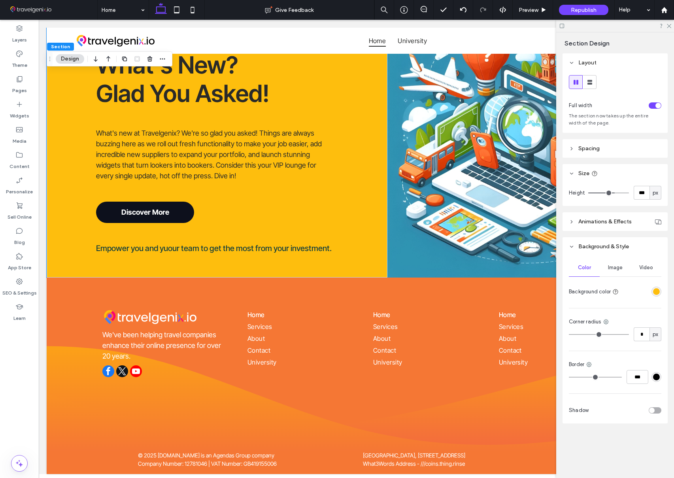
type input "***"
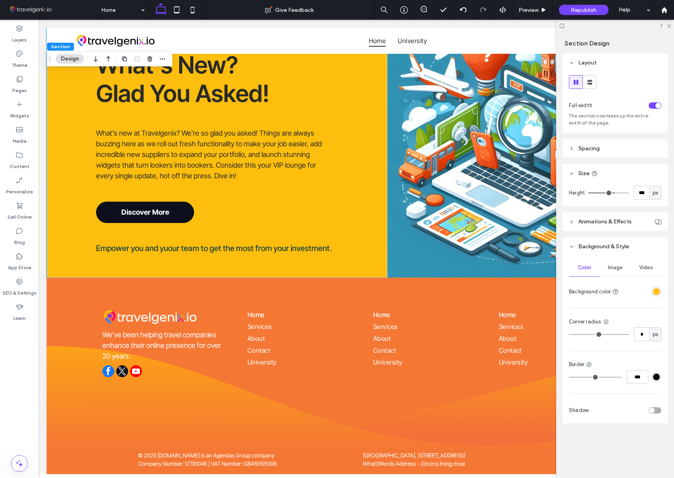
type input "***"
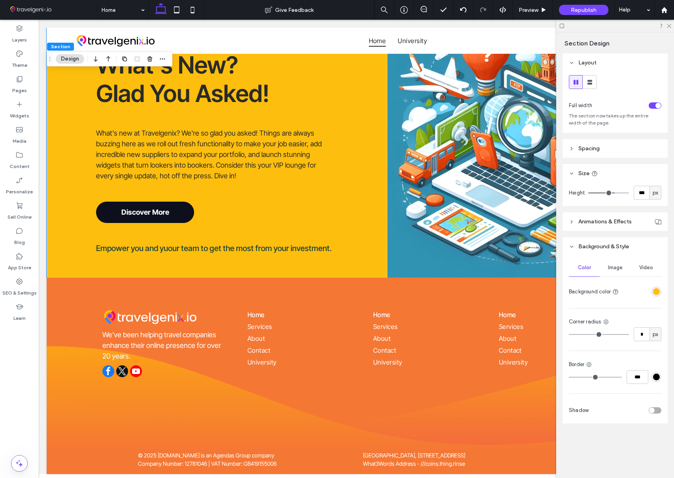
type input "***"
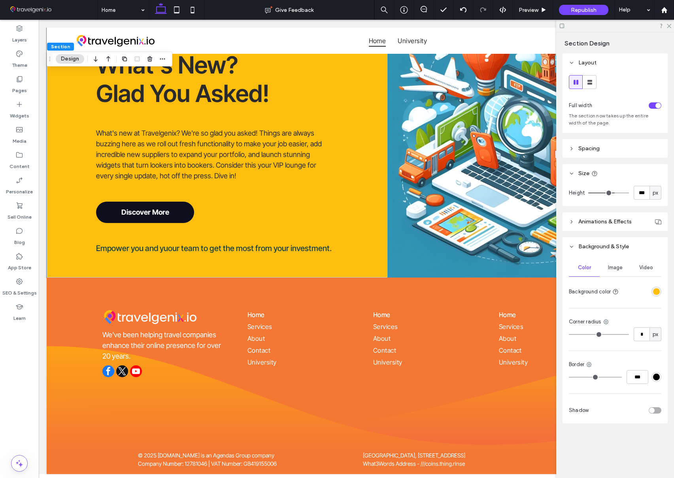
type input "***"
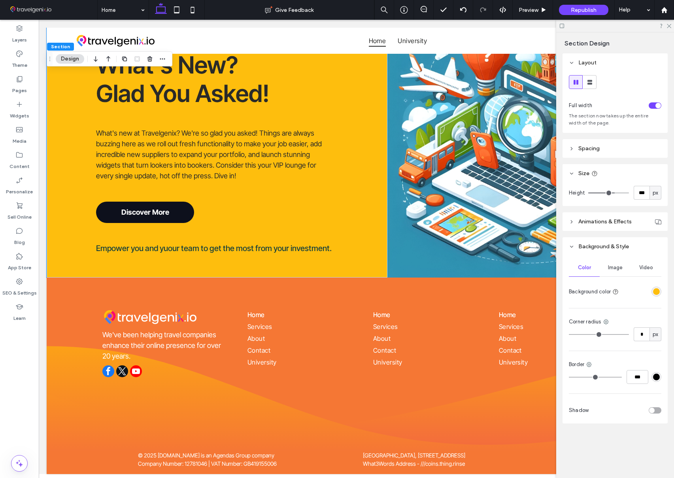
type input "***"
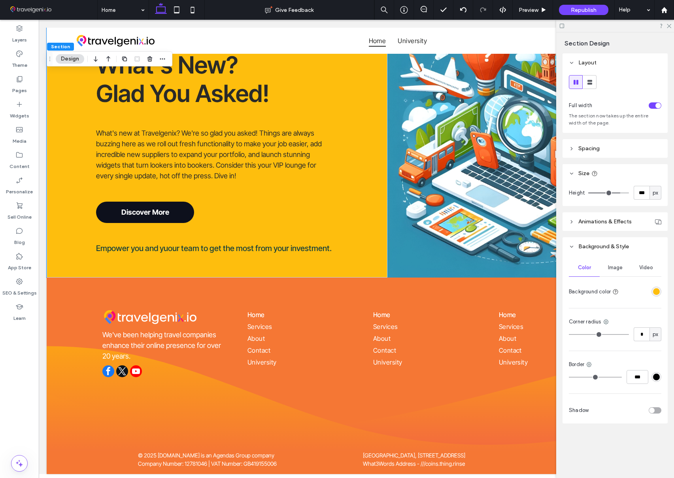
drag, startPoint x: 613, startPoint y: 193, endPoint x: 618, endPoint y: 193, distance: 5.1
click at [618, 193] on input "range" at bounding box center [608, 193] width 41 height 1
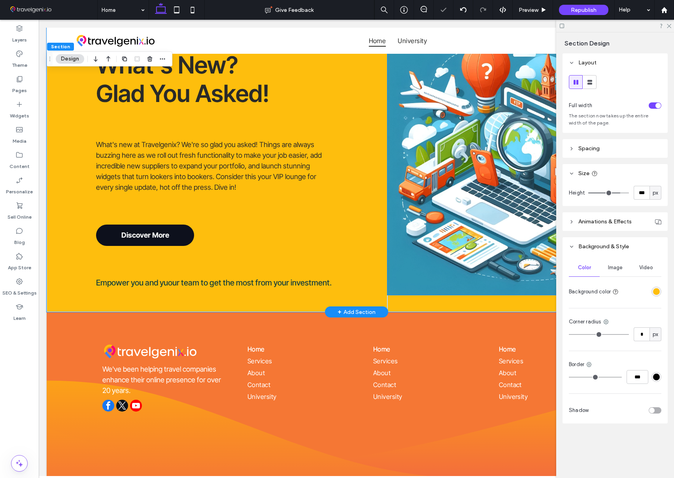
scroll to position [720, 0]
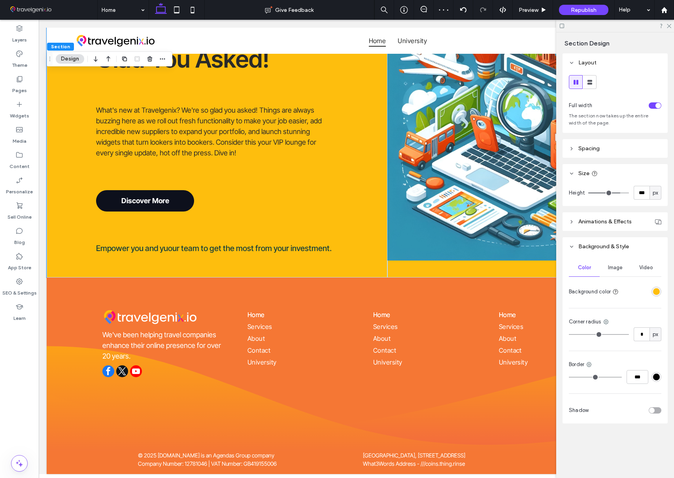
type input "***"
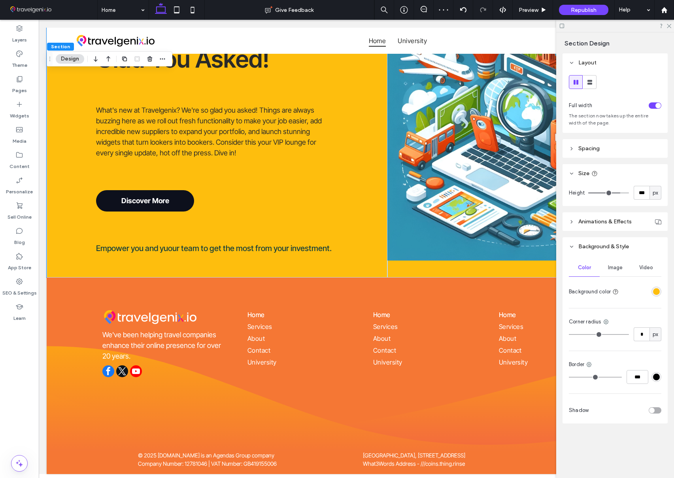
type input "***"
type input "****"
drag, startPoint x: 617, startPoint y: 192, endPoint x: 638, endPoint y: 193, distance: 21.4
click at [639, 193] on div "**** px" at bounding box center [624, 193] width 73 height 14
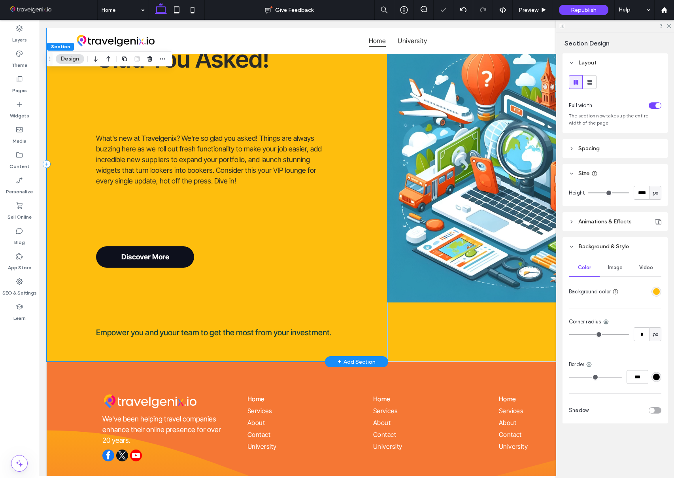
scroll to position [804, 0]
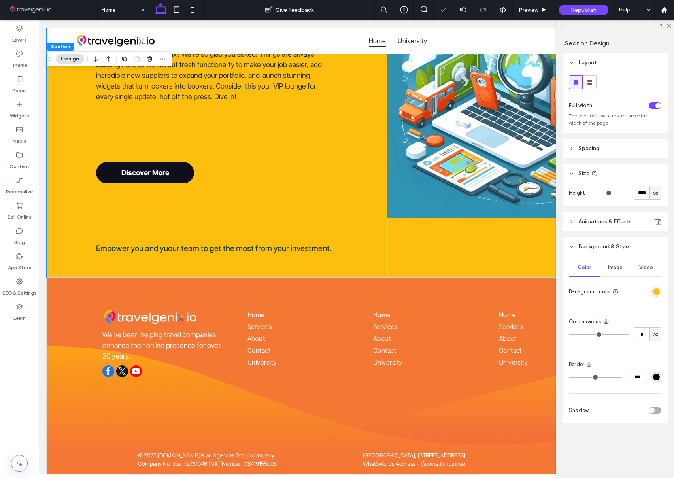
type input "***"
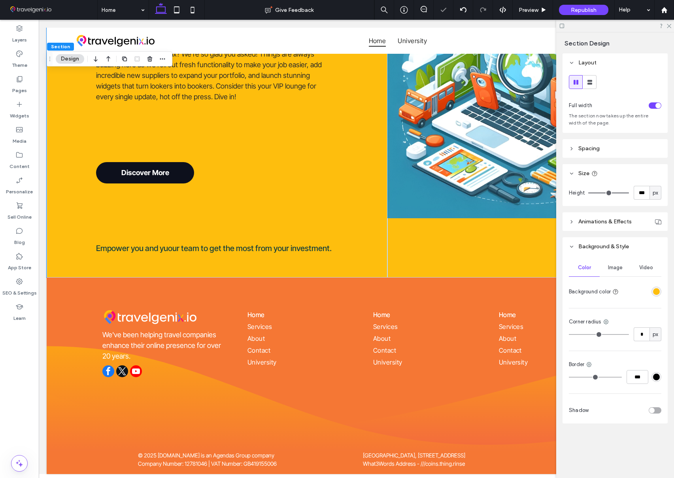
type input "***"
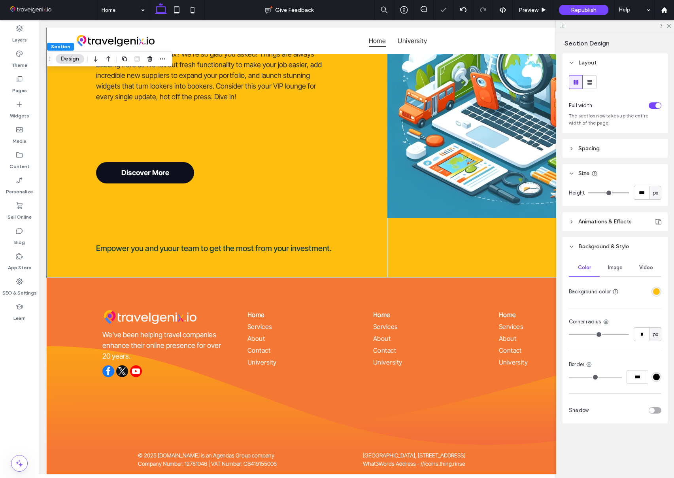
type input "***"
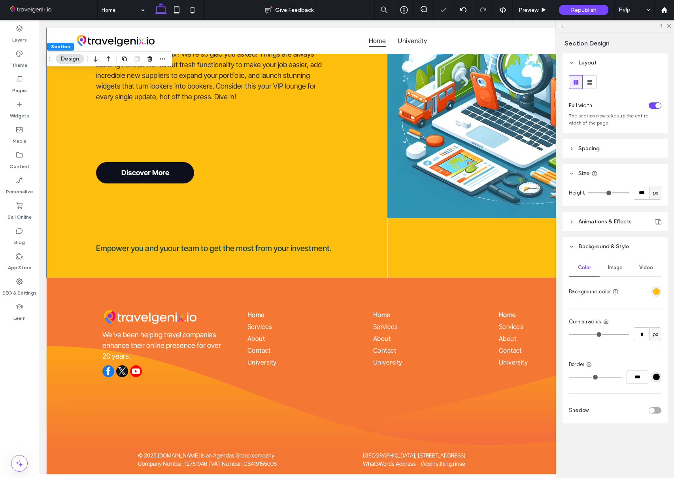
type input "***"
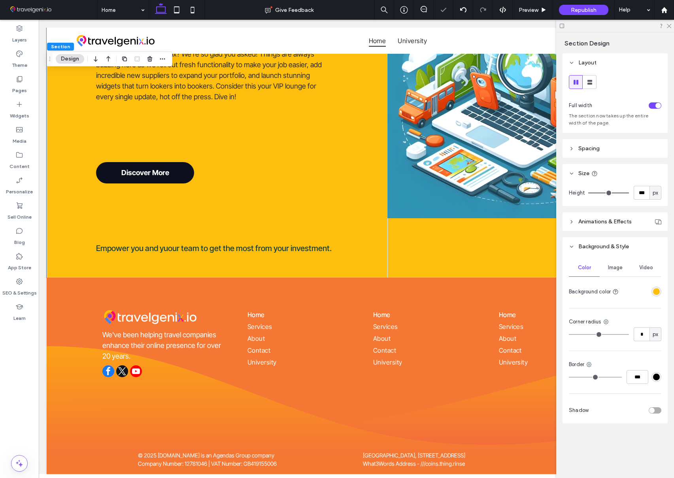
type input "***"
drag, startPoint x: 623, startPoint y: 193, endPoint x: 610, endPoint y: 193, distance: 13.0
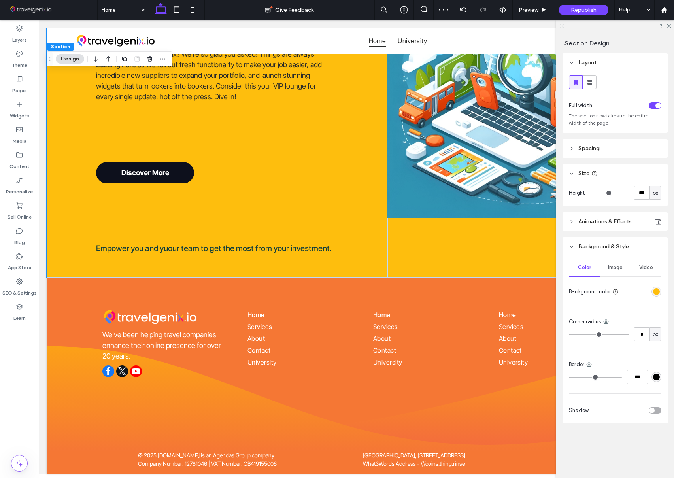
type input "***"
click at [610, 193] on input "range" at bounding box center [608, 193] width 41 height 1
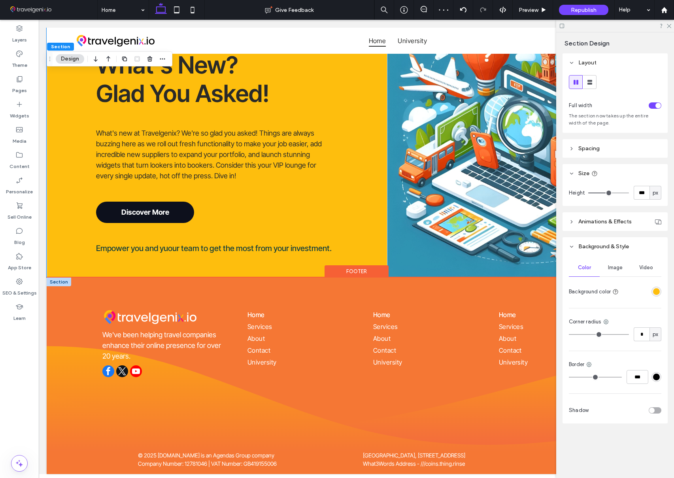
click at [54, 284] on div at bounding box center [59, 282] width 25 height 9
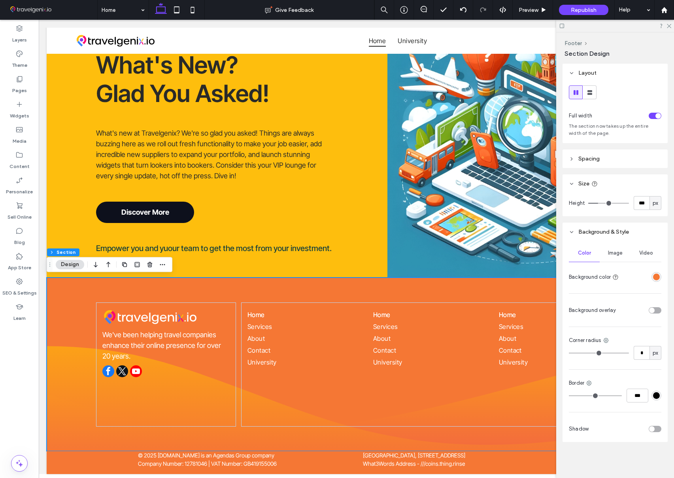
click at [660, 277] on div "rgba(245, 119, 52, 1)" at bounding box center [657, 277] width 10 height 10
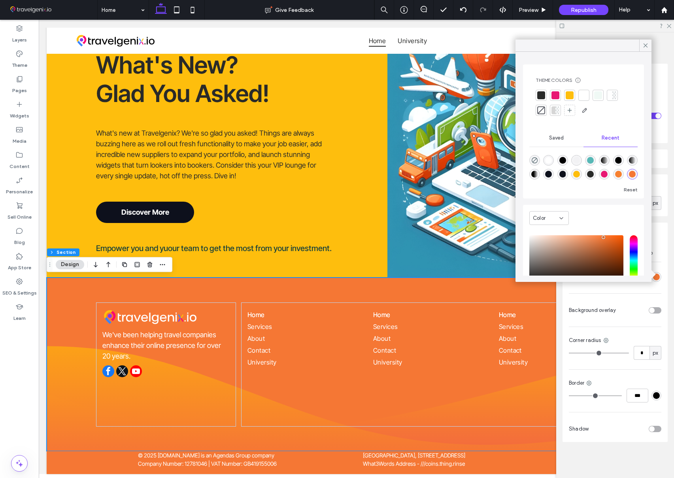
click at [540, 108] on div at bounding box center [541, 110] width 8 height 8
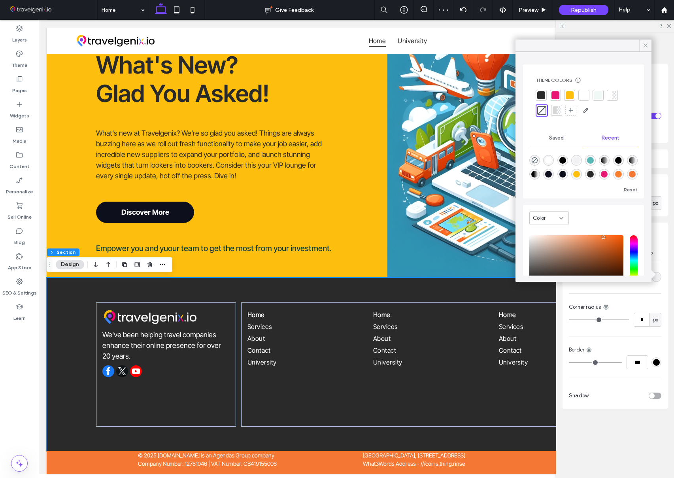
click at [646, 45] on icon at bounding box center [645, 45] width 7 height 7
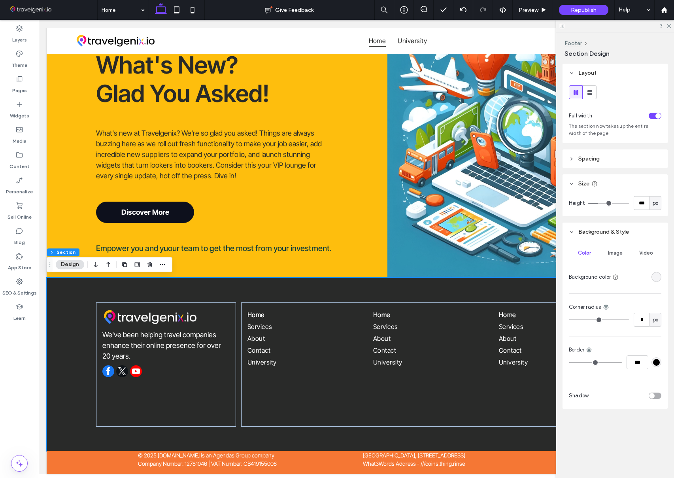
click at [622, 251] on span "Image" at bounding box center [615, 253] width 15 height 6
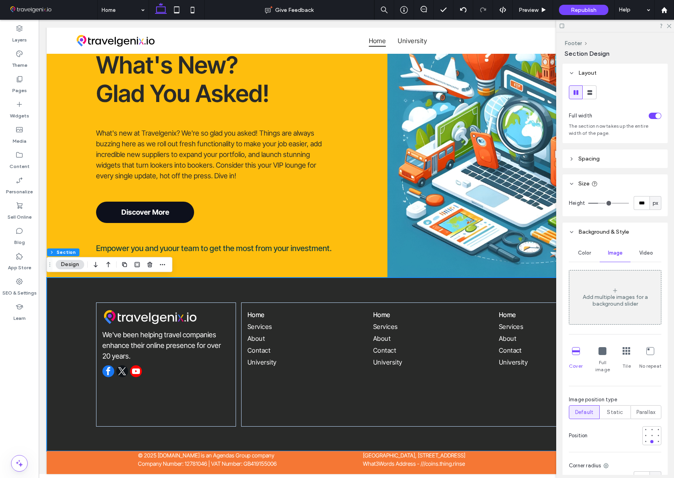
click at [617, 291] on icon at bounding box center [615, 290] width 6 height 6
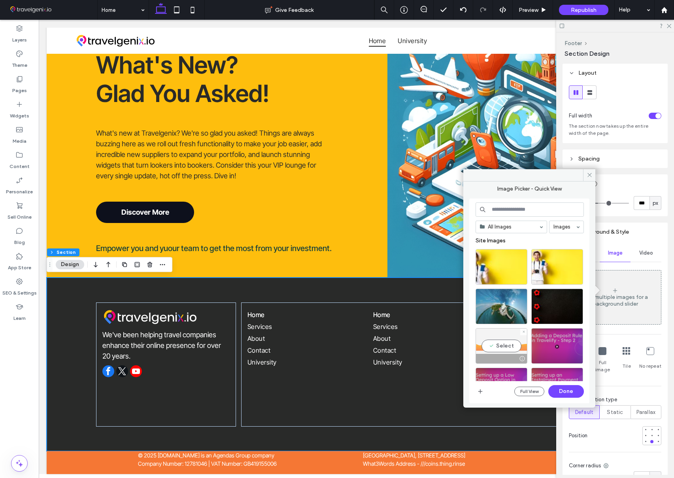
click at [504, 342] on div "Select" at bounding box center [502, 346] width 52 height 36
click at [569, 388] on button "Done" at bounding box center [566, 391] width 36 height 13
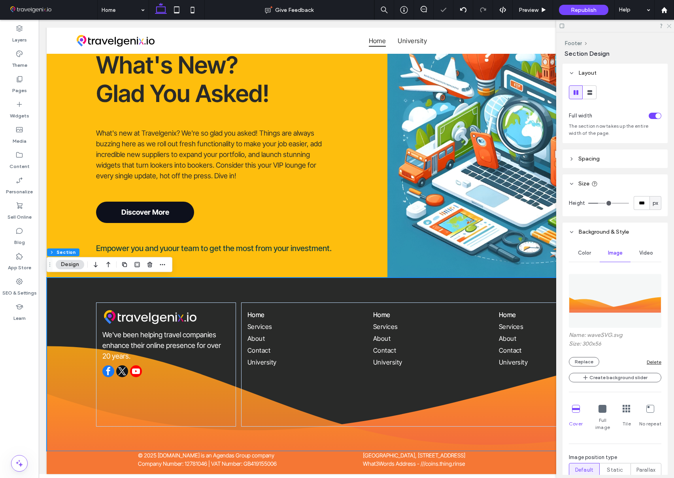
click at [670, 24] on icon at bounding box center [668, 25] width 5 height 5
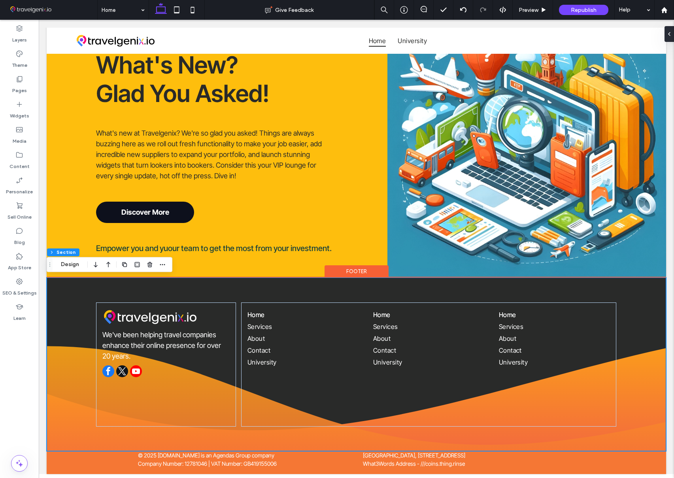
click at [643, 289] on div "We've been helping travel companies enhance their online presence for over 20 y…" at bounding box center [357, 365] width 620 height 174
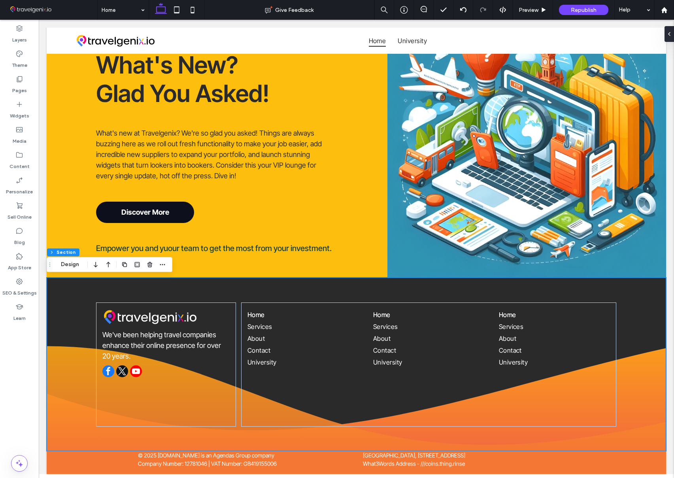
click at [670, 30] on div at bounding box center [671, 34] width 13 height 16
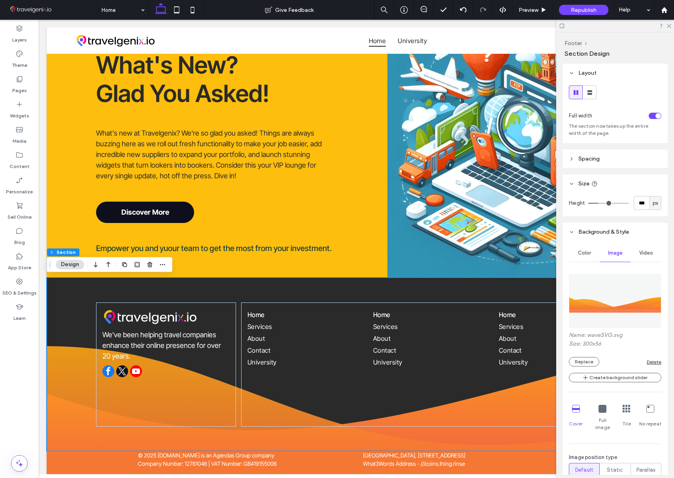
drag, startPoint x: 587, startPoint y: 251, endPoint x: 593, endPoint y: 247, distance: 7.1
click at [587, 250] on span "Color" at bounding box center [584, 253] width 13 height 6
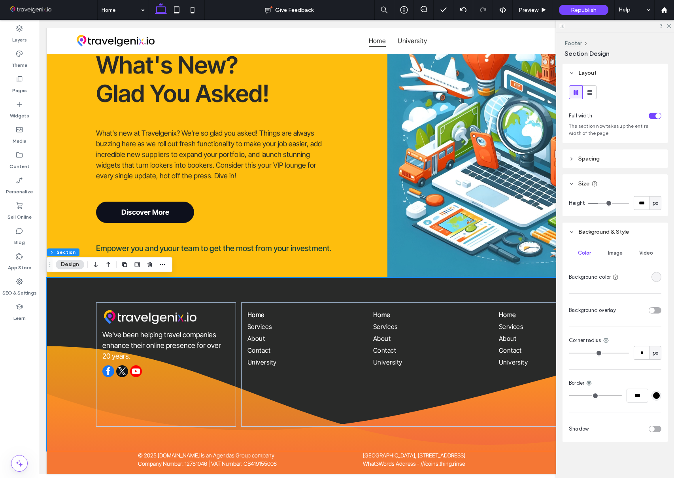
click at [656, 276] on div "rgba(0, 0, 0, 0)" at bounding box center [656, 277] width 7 height 7
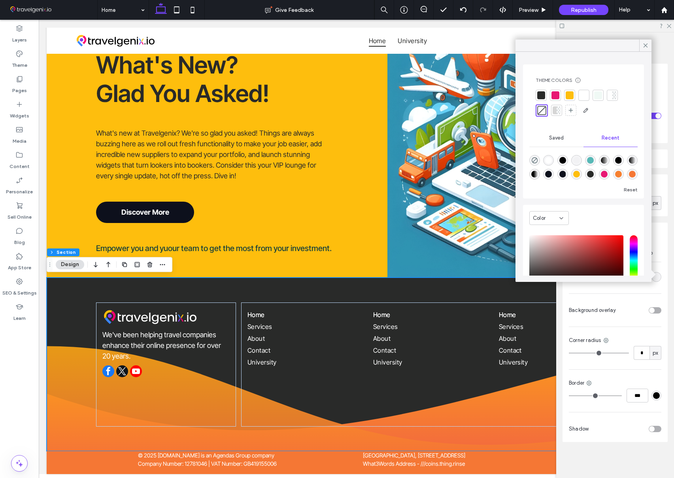
click at [585, 93] on div at bounding box center [584, 95] width 8 height 8
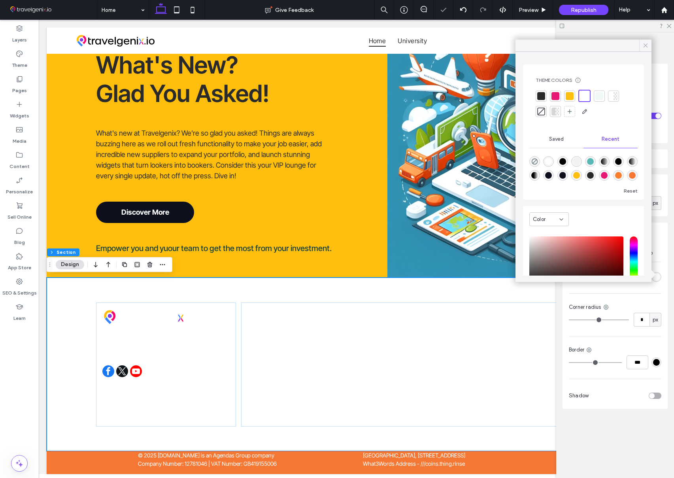
click at [647, 45] on icon at bounding box center [645, 45] width 7 height 7
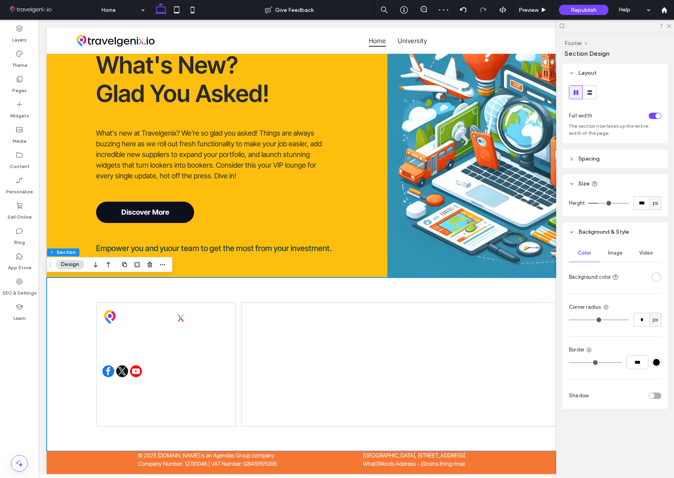
click at [611, 251] on span "Image" at bounding box center [615, 253] width 15 height 6
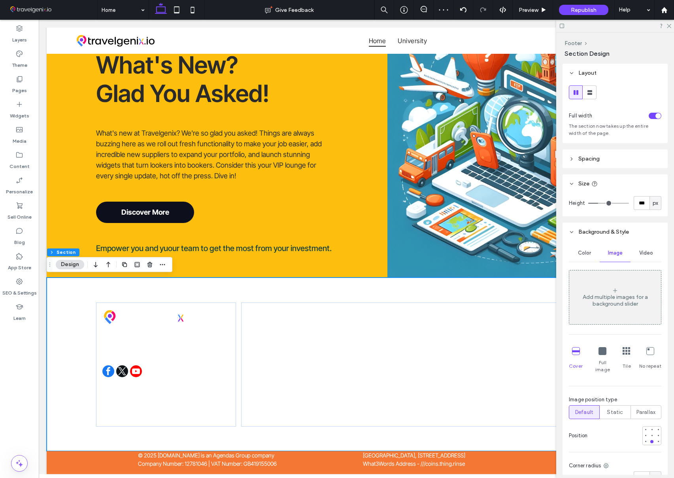
click at [612, 312] on div "Add multiple images for a background slider" at bounding box center [615, 297] width 92 height 52
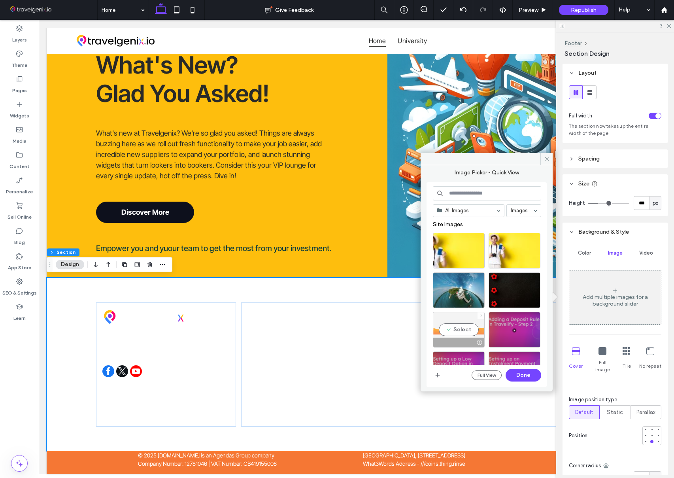
click at [457, 330] on div "Select" at bounding box center [459, 330] width 52 height 36
click at [522, 374] on button "Done" at bounding box center [524, 375] width 36 height 13
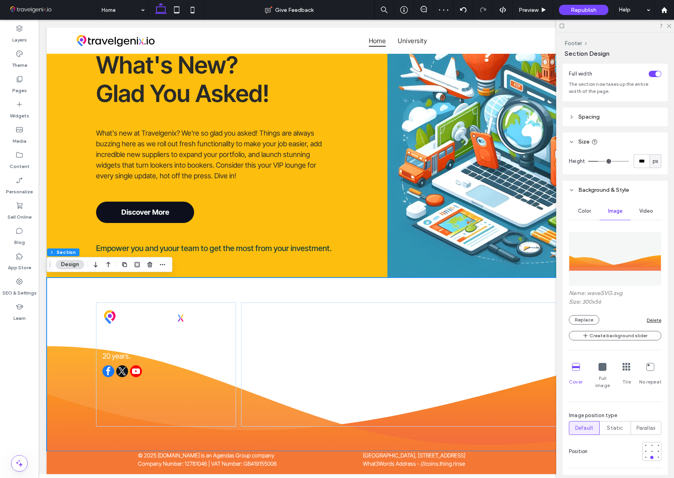
scroll to position [50, 0]
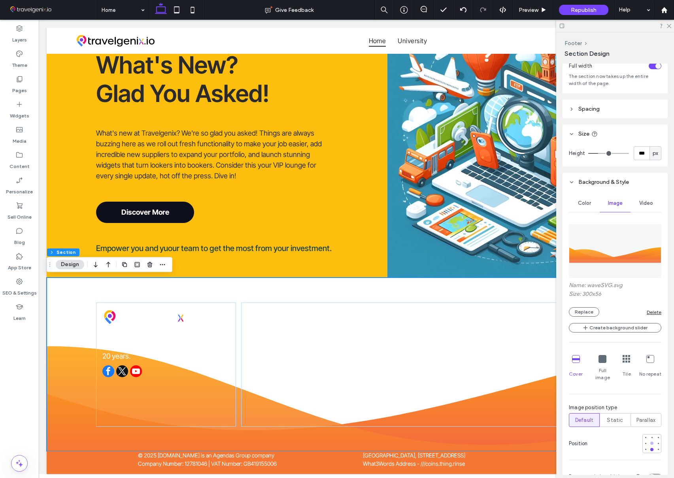
click at [651, 442] on div at bounding box center [651, 443] width 3 height 3
click at [653, 436] on div at bounding box center [651, 437] width 3 height 3
click at [651, 442] on div at bounding box center [651, 443] width 3 height 3
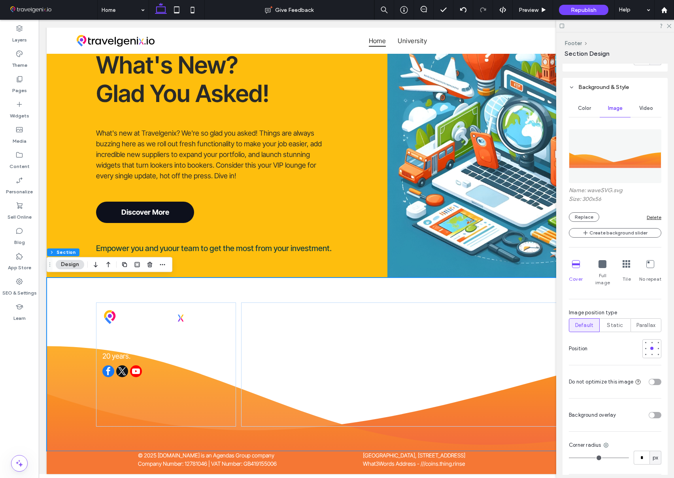
scroll to position [146, 0]
click at [670, 25] on icon at bounding box center [668, 25] width 5 height 5
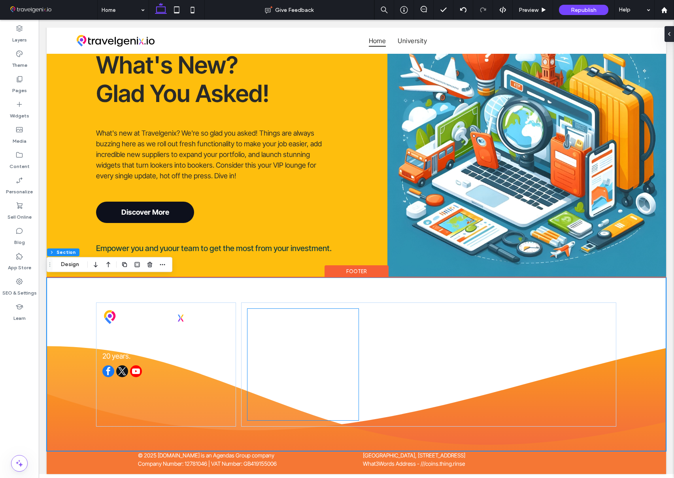
click at [316, 359] on link "University" at bounding box center [303, 362] width 111 height 12
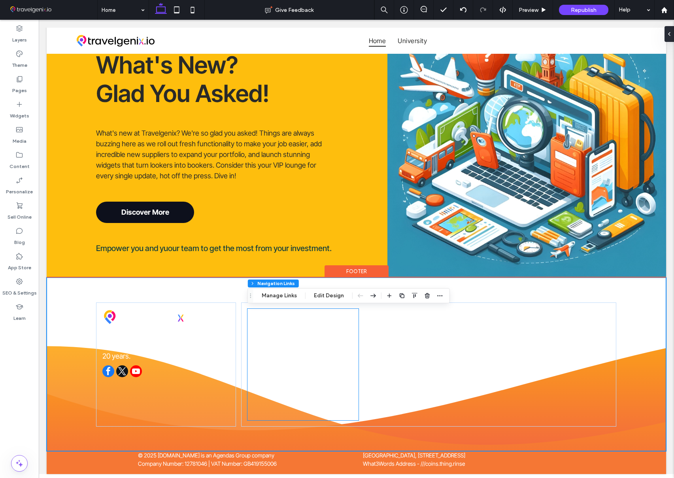
type input "***"
type input "****"
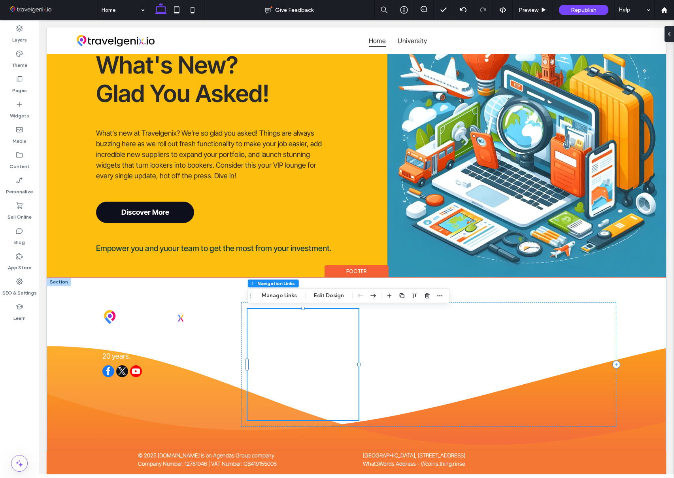
click at [305, 353] on link "Contact" at bounding box center [303, 350] width 111 height 12
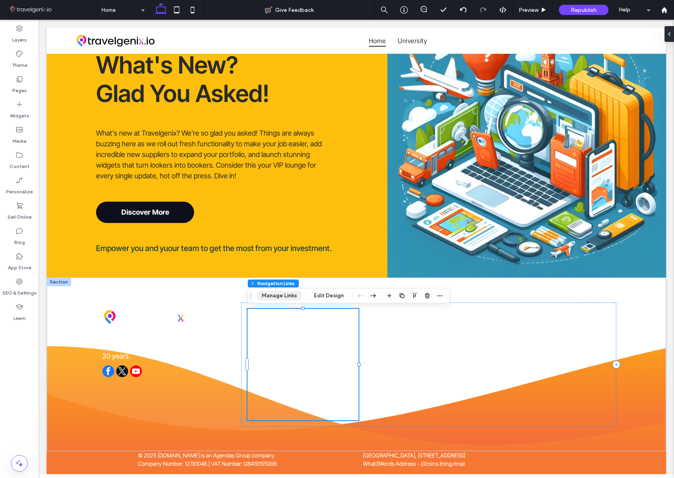
click at [283, 296] on button "Manage Links" at bounding box center [279, 295] width 45 height 9
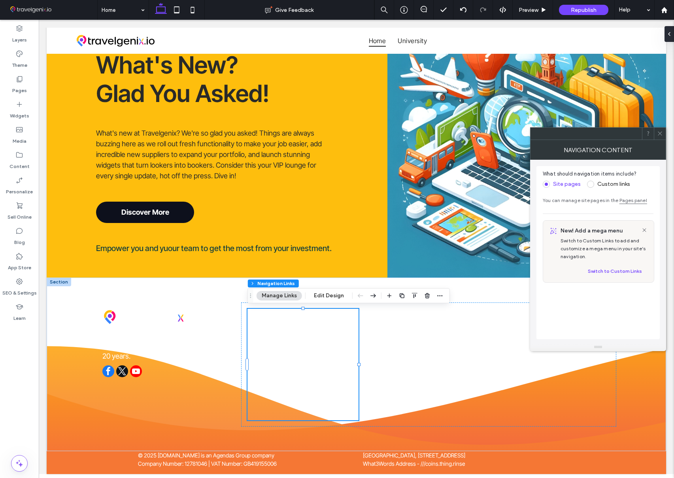
click at [644, 228] on icon at bounding box center [644, 230] width 6 height 6
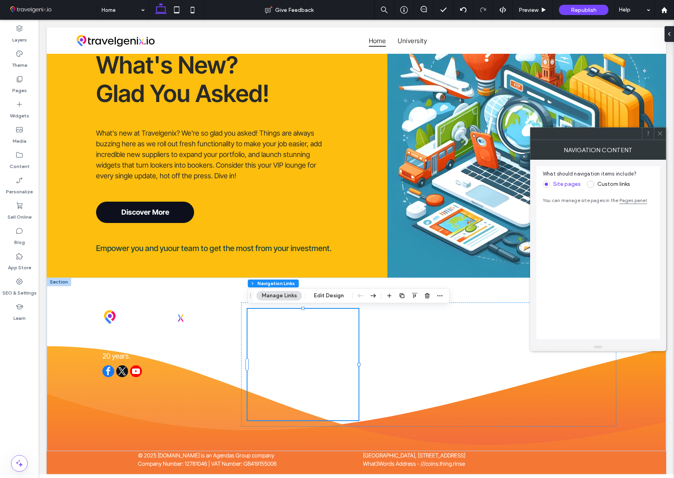
drag, startPoint x: 657, startPoint y: 130, endPoint x: 660, endPoint y: 127, distance: 4.5
click at [659, 129] on span at bounding box center [660, 134] width 6 height 12
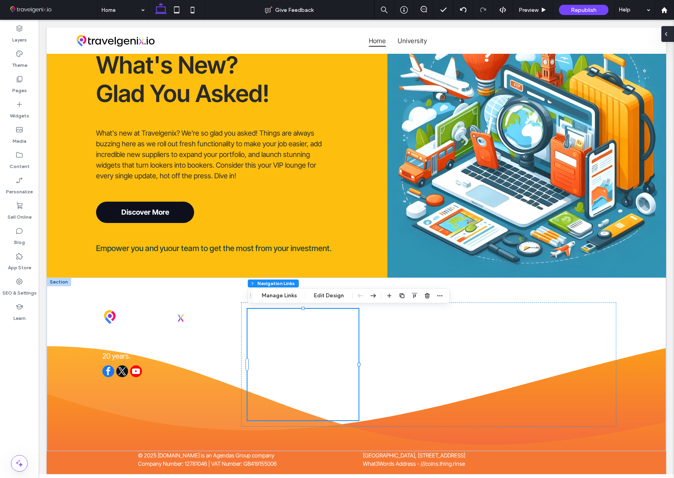
click at [666, 37] on icon at bounding box center [666, 34] width 6 height 6
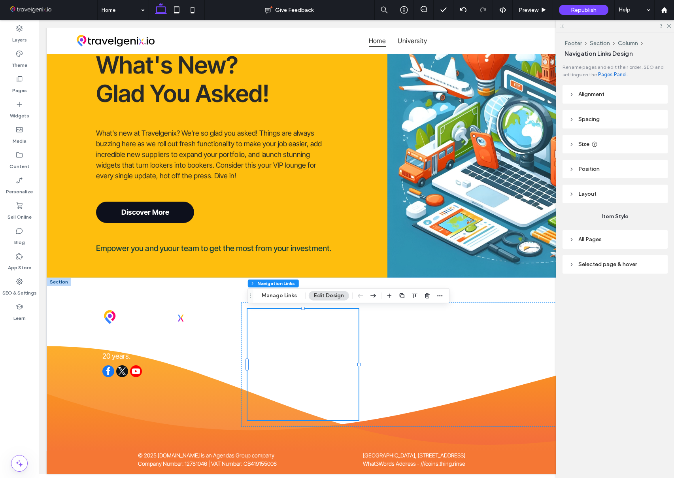
click at [598, 236] on span "All Pages" at bounding box center [589, 239] width 23 height 7
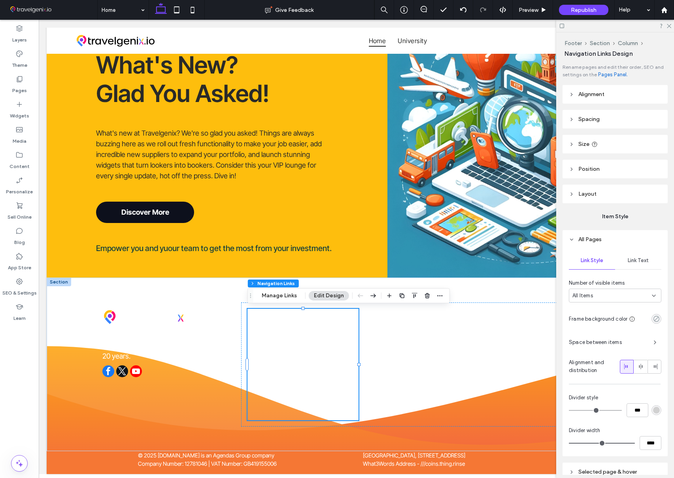
click at [658, 320] on icon "rgba(0, 0, 0, 0)" at bounding box center [656, 319] width 7 height 7
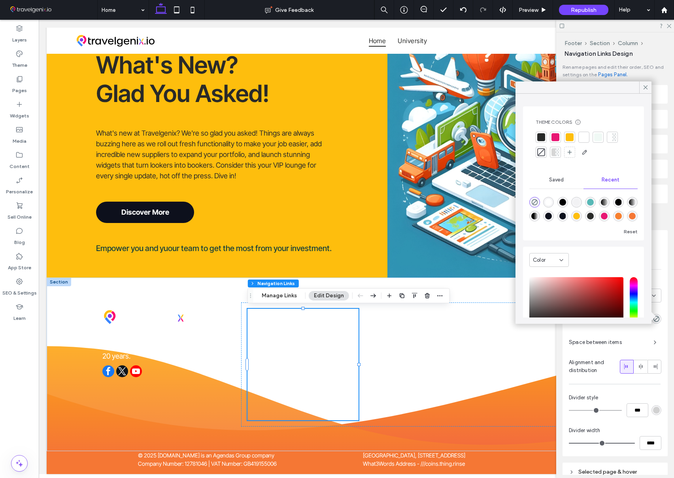
click at [544, 136] on div at bounding box center [541, 137] width 8 height 8
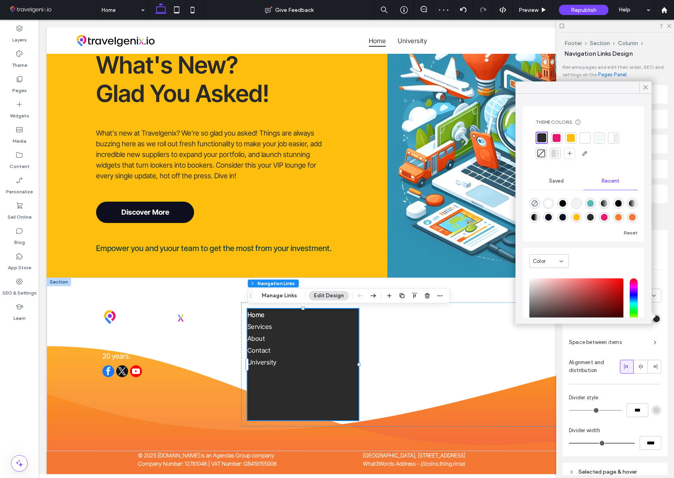
click at [544, 153] on div at bounding box center [541, 153] width 8 height 8
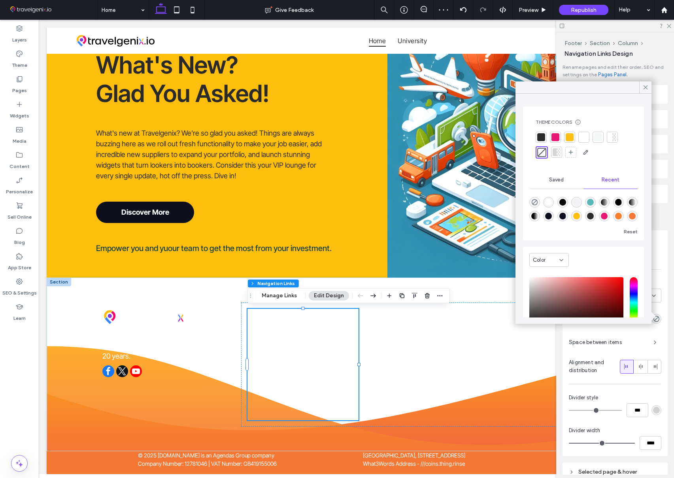
click at [645, 85] on icon at bounding box center [645, 87] width 7 height 7
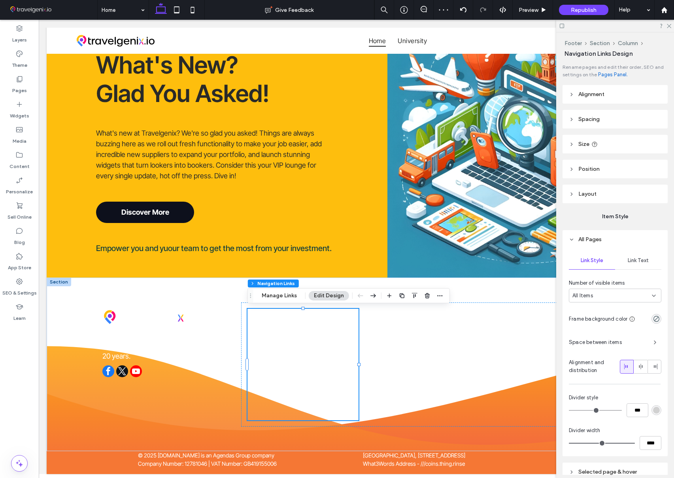
click at [638, 258] on span "Link Text" at bounding box center [638, 260] width 21 height 6
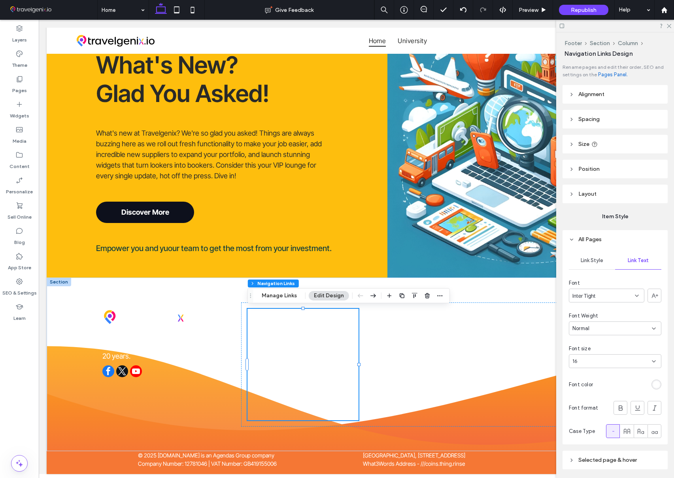
click at [655, 384] on div "rgb(255, 255, 255)" at bounding box center [656, 384] width 7 height 7
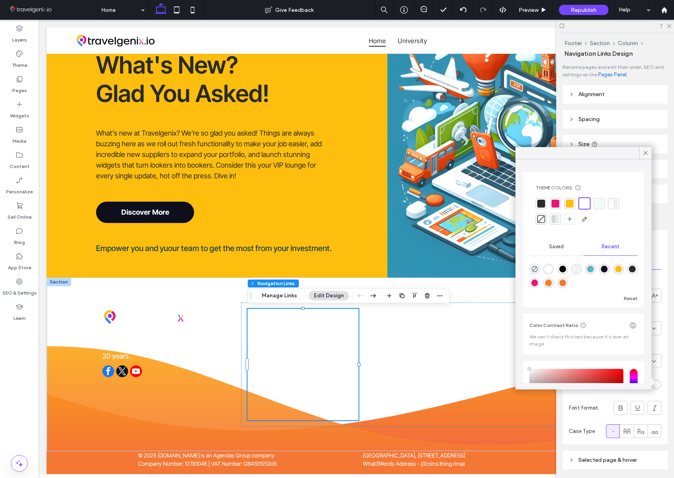
click at [542, 204] on div at bounding box center [541, 204] width 8 height 8
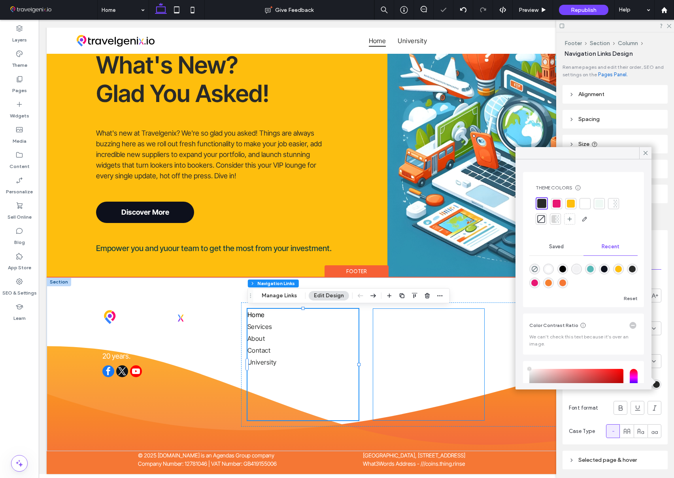
click at [398, 339] on link "About" at bounding box center [428, 339] width 111 height 12
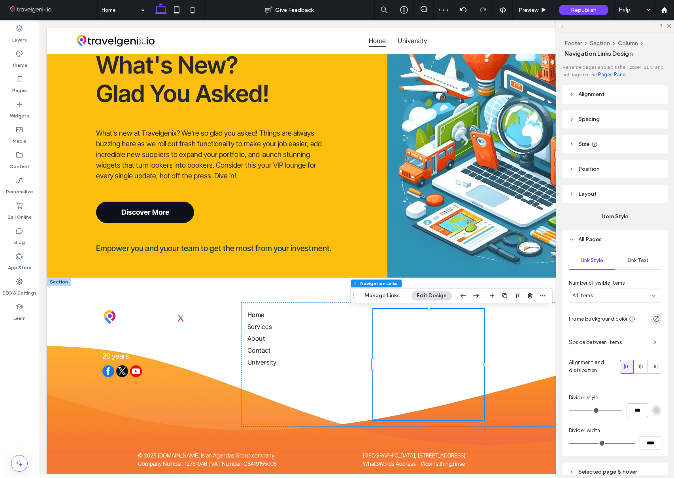
click at [642, 256] on div "Link Text" at bounding box center [638, 260] width 46 height 17
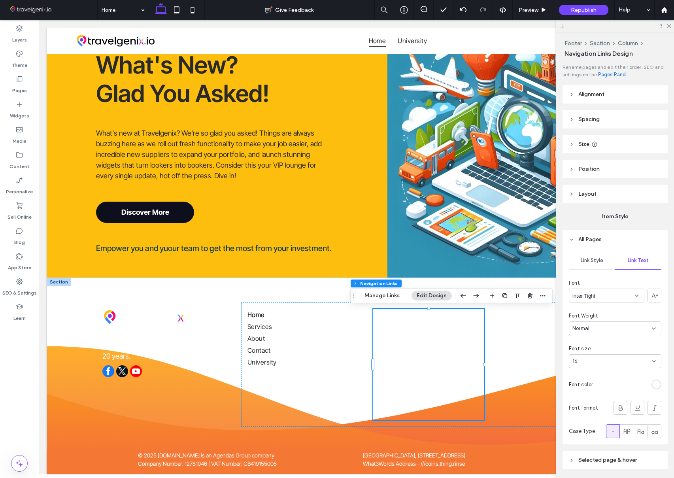
click at [655, 386] on div "rgb(255, 255, 255)" at bounding box center [656, 384] width 7 height 7
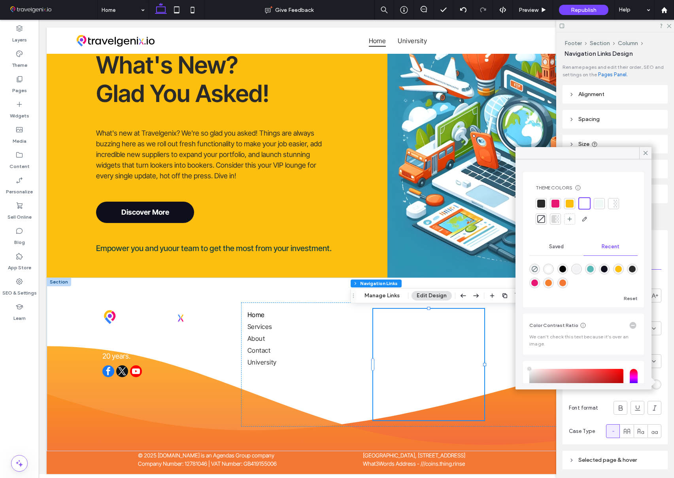
click at [539, 204] on div at bounding box center [541, 204] width 8 height 8
click at [646, 152] on icon at bounding box center [645, 152] width 7 height 7
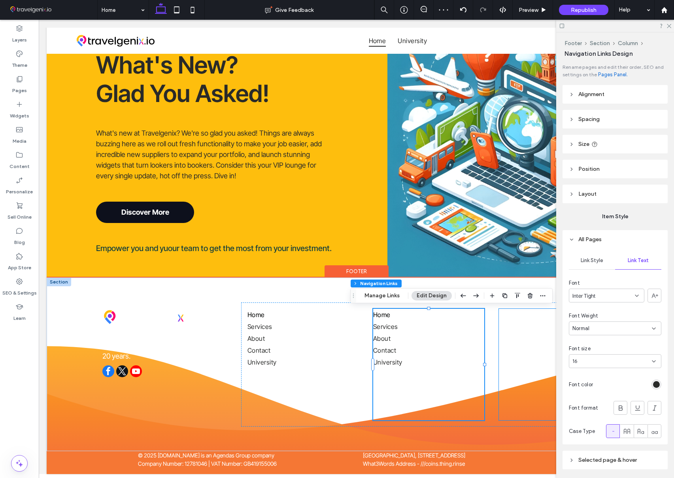
click at [529, 338] on link "About" at bounding box center [554, 339] width 111 height 12
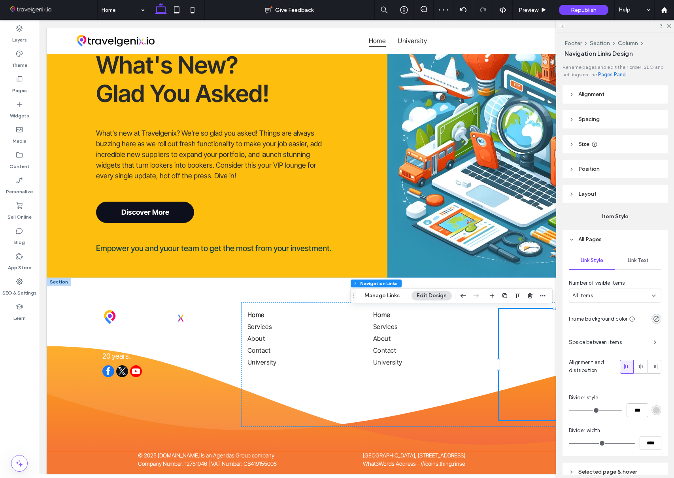
scroll to position [38, 0]
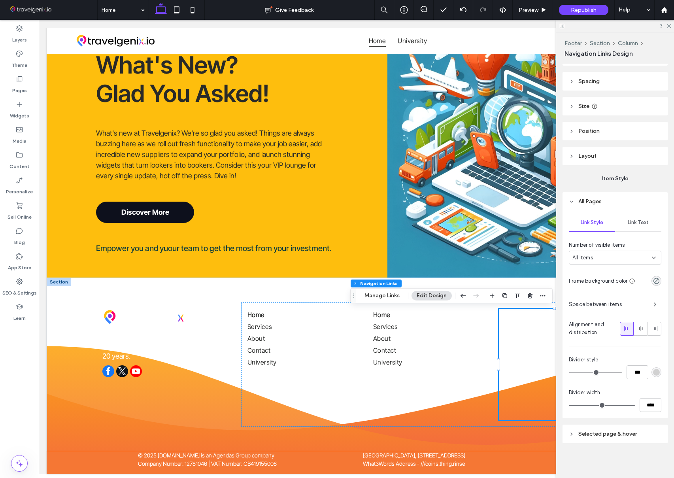
click at [657, 372] on div "rgb(209, 209, 209)" at bounding box center [656, 372] width 7 height 7
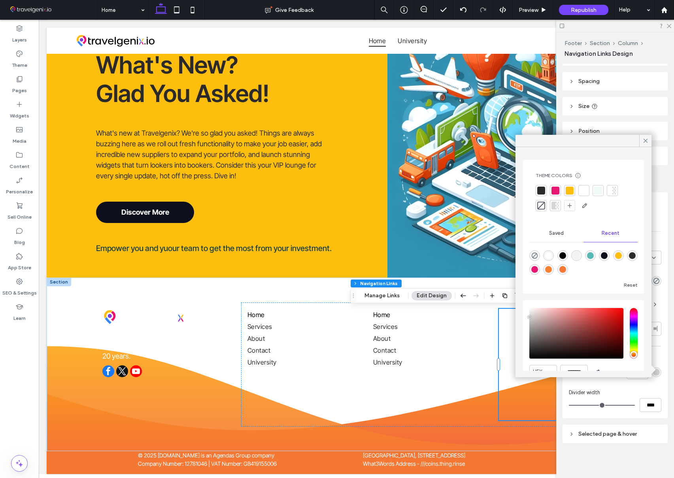
click at [540, 191] on div at bounding box center [541, 191] width 8 height 8
click at [644, 141] on icon at bounding box center [645, 140] width 7 height 7
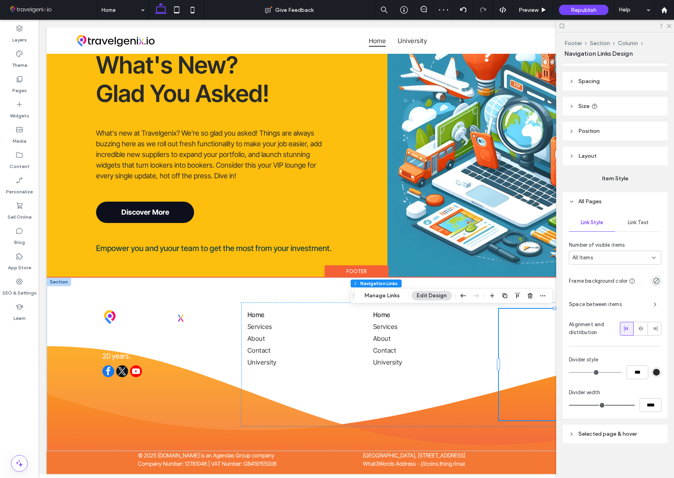
click at [529, 354] on link "Contact" at bounding box center [554, 350] width 111 height 12
click at [640, 223] on span "Link Text" at bounding box center [638, 222] width 21 height 6
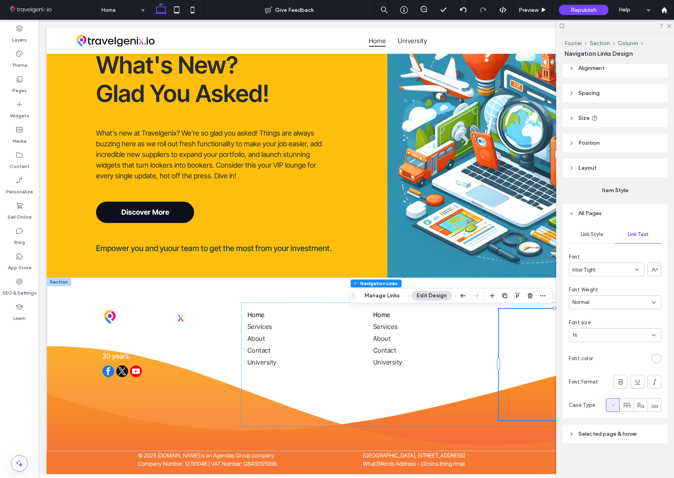
click at [658, 357] on div "rgb(255, 255, 255)" at bounding box center [656, 358] width 7 height 7
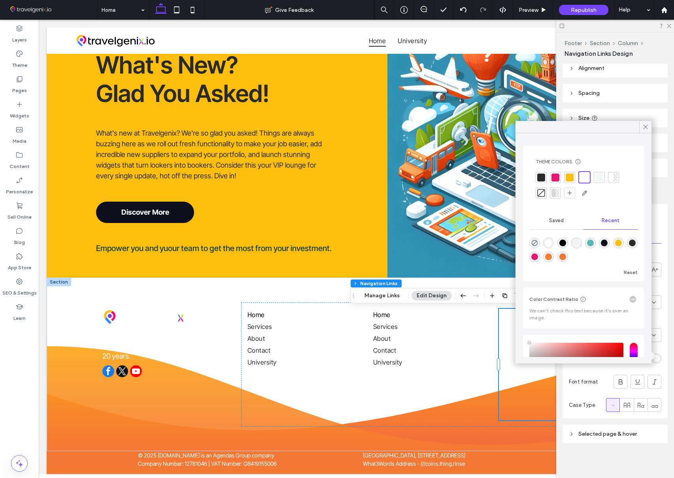
click at [539, 176] on div at bounding box center [541, 178] width 8 height 8
click at [641, 126] on div at bounding box center [645, 127] width 12 height 12
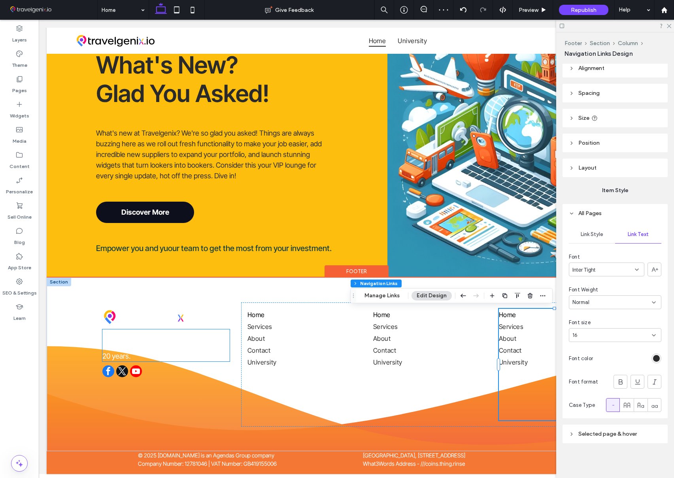
click at [128, 353] on p "We've been helping travel companies enhance their online presence for over 20 y…" at bounding box center [165, 345] width 127 height 32
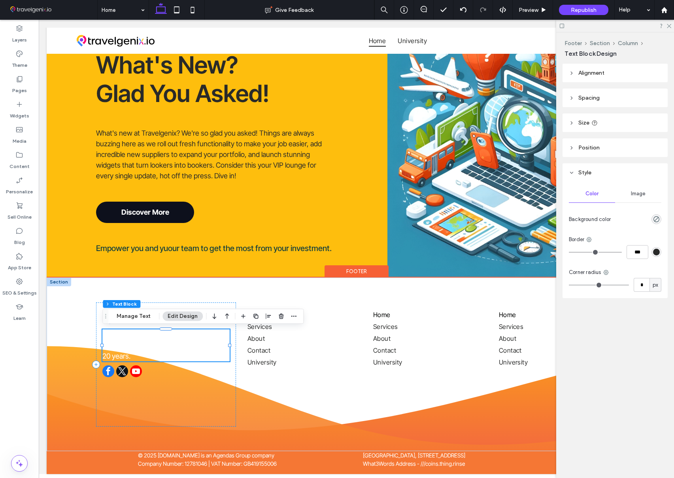
click at [153, 353] on p "We've been helping travel companies enhance their online presence for over 20 y…" at bounding box center [165, 345] width 127 height 32
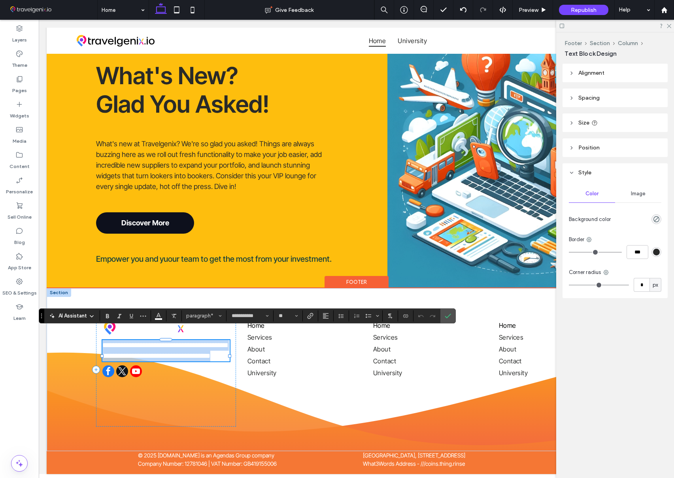
click at [153, 353] on p "**********" at bounding box center [165, 350] width 127 height 21
click at [159, 319] on span "Color" at bounding box center [158, 315] width 6 height 10
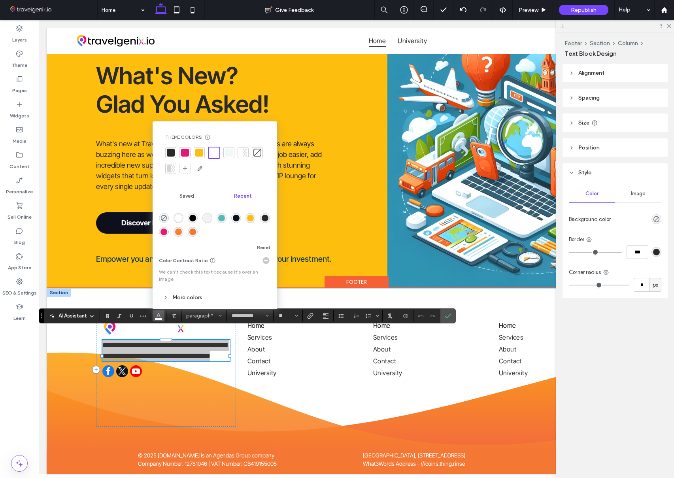
click at [170, 151] on div at bounding box center [171, 153] width 8 height 8
click at [447, 316] on icon "Confirm" at bounding box center [448, 316] width 6 height 6
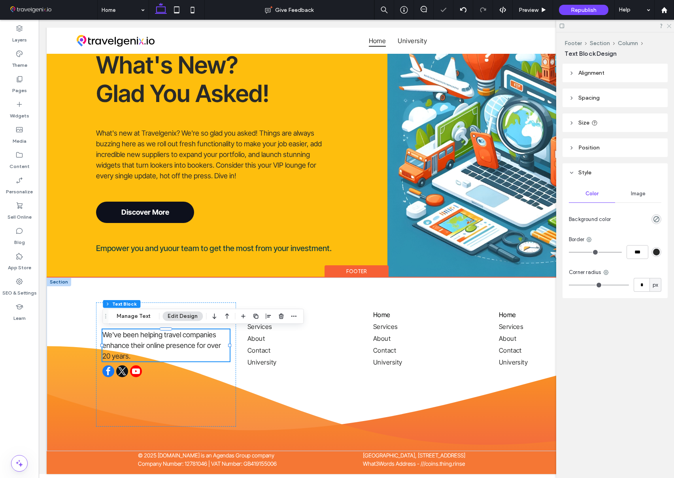
click at [670, 25] on use at bounding box center [669, 26] width 4 height 4
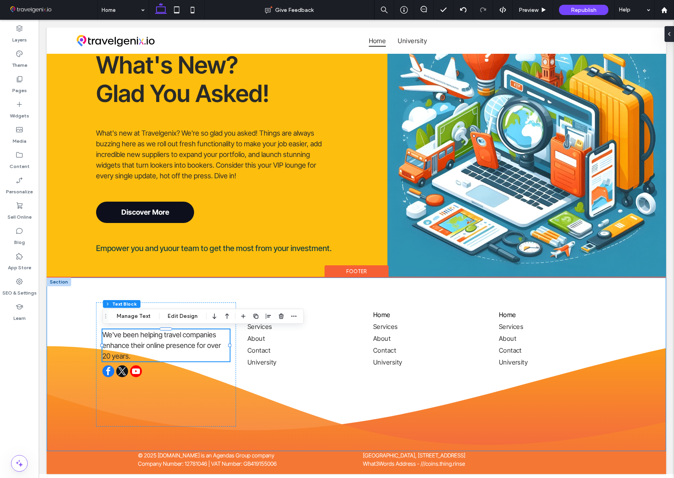
click at [649, 287] on div "We've been helping travel companies enhance their online presence for over 20 y…" at bounding box center [357, 365] width 620 height 174
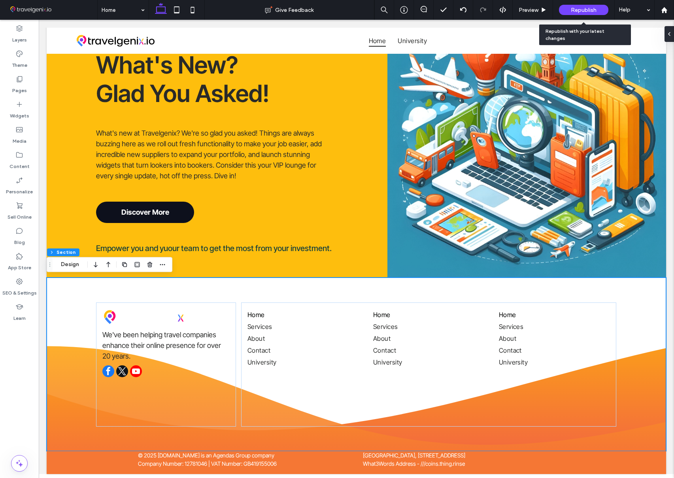
click at [580, 9] on span "Republish" at bounding box center [584, 10] width 26 height 7
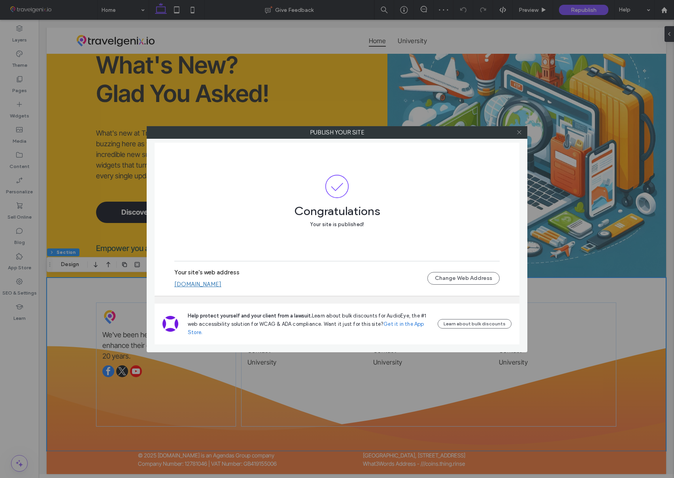
click at [519, 132] on icon at bounding box center [519, 132] width 6 height 6
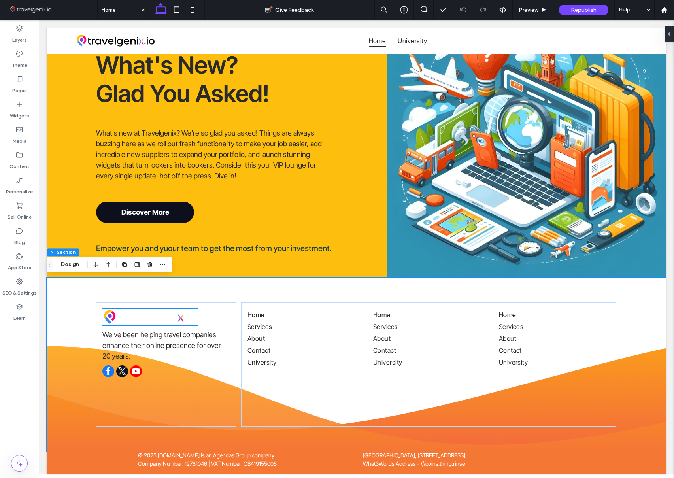
click at [132, 315] on img at bounding box center [149, 317] width 95 height 17
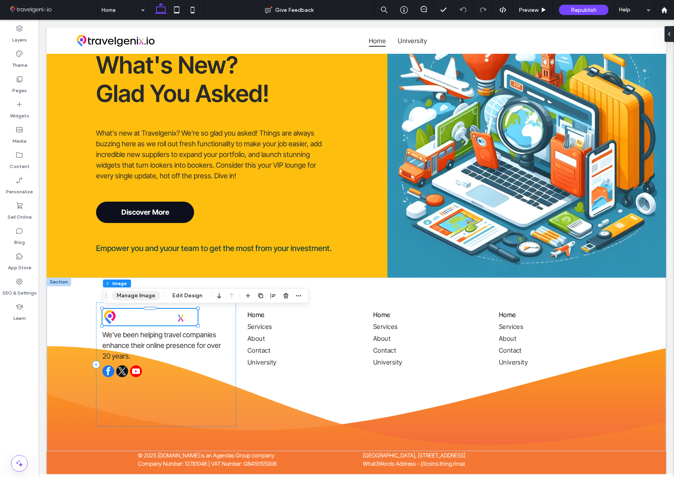
click at [138, 296] on button "Manage Image" at bounding box center [136, 295] width 49 height 9
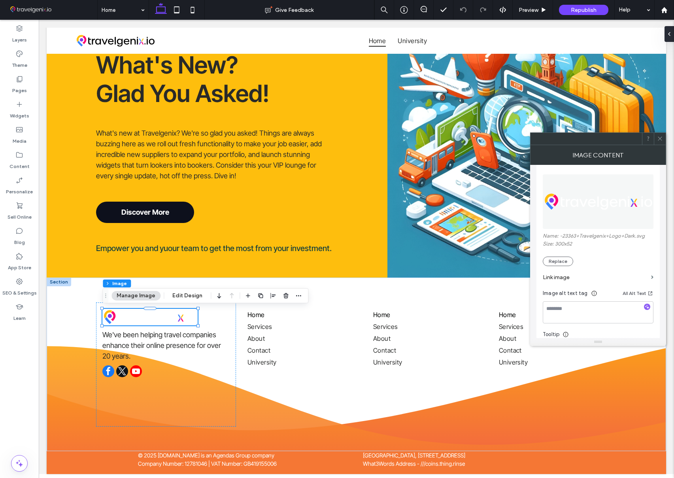
scroll to position [100, 0]
click at [559, 246] on button "Replace" at bounding box center [558, 248] width 30 height 9
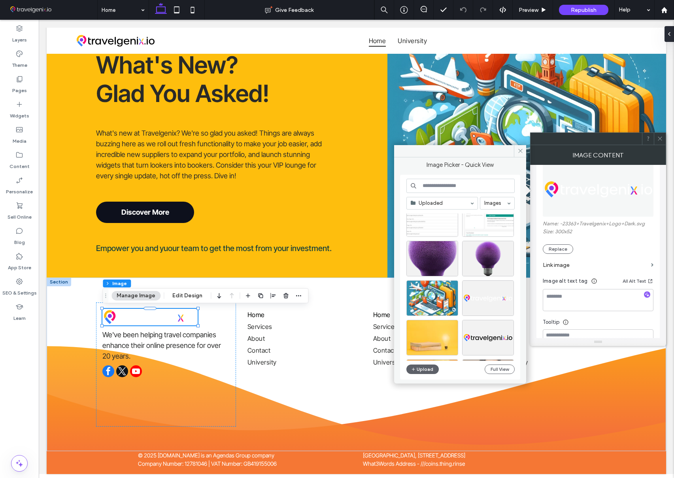
scroll to position [632, 0]
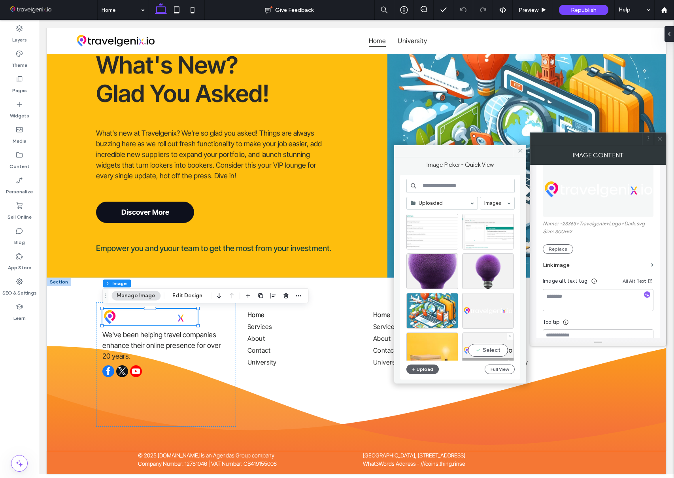
click at [499, 349] on div "Select" at bounding box center [488, 351] width 52 height 36
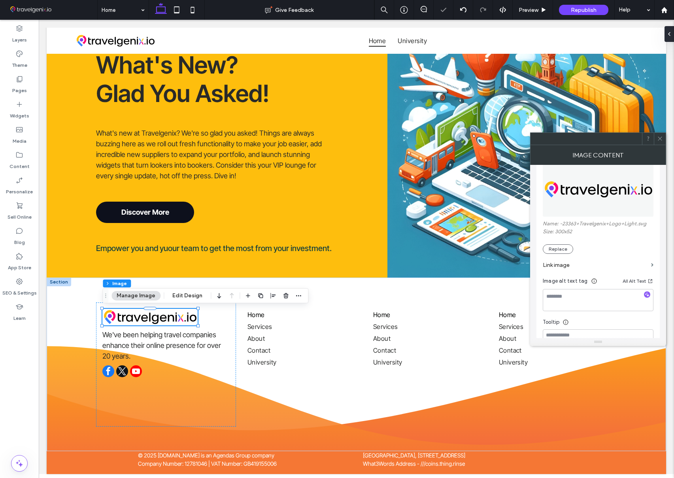
click at [663, 138] on div at bounding box center [660, 139] width 12 height 12
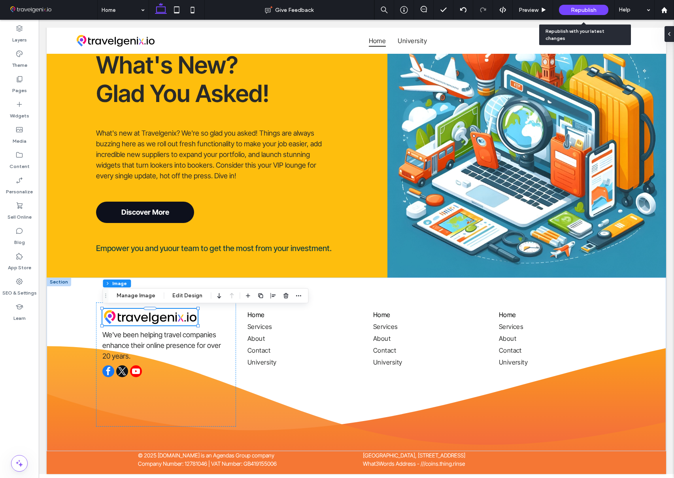
click at [576, 9] on span "Republish" at bounding box center [584, 10] width 26 height 7
